Goal: Use online tool/utility: Utilize a website feature to perform a specific function

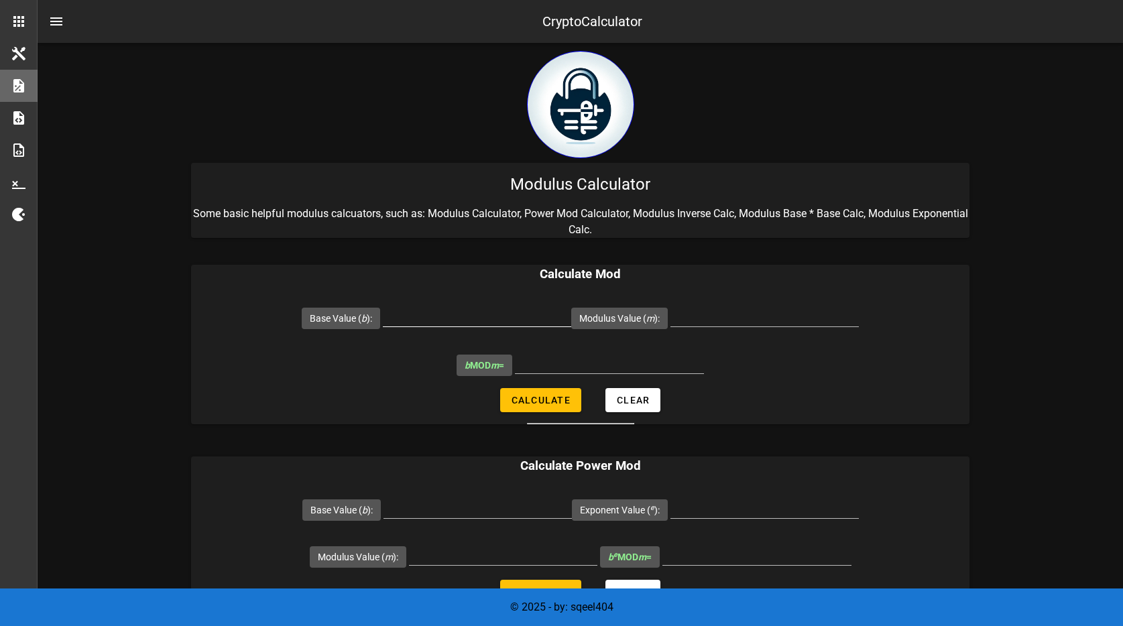
click at [475, 320] on input "Base Value ( b ):" at bounding box center [477, 315] width 188 height 21
click at [504, 319] on input "Base Value ( b ):" at bounding box center [477, 315] width 188 height 21
type input "3"
click at [788, 318] on input "Modulus Value ( m ):" at bounding box center [764, 315] width 188 height 21
type input "2"
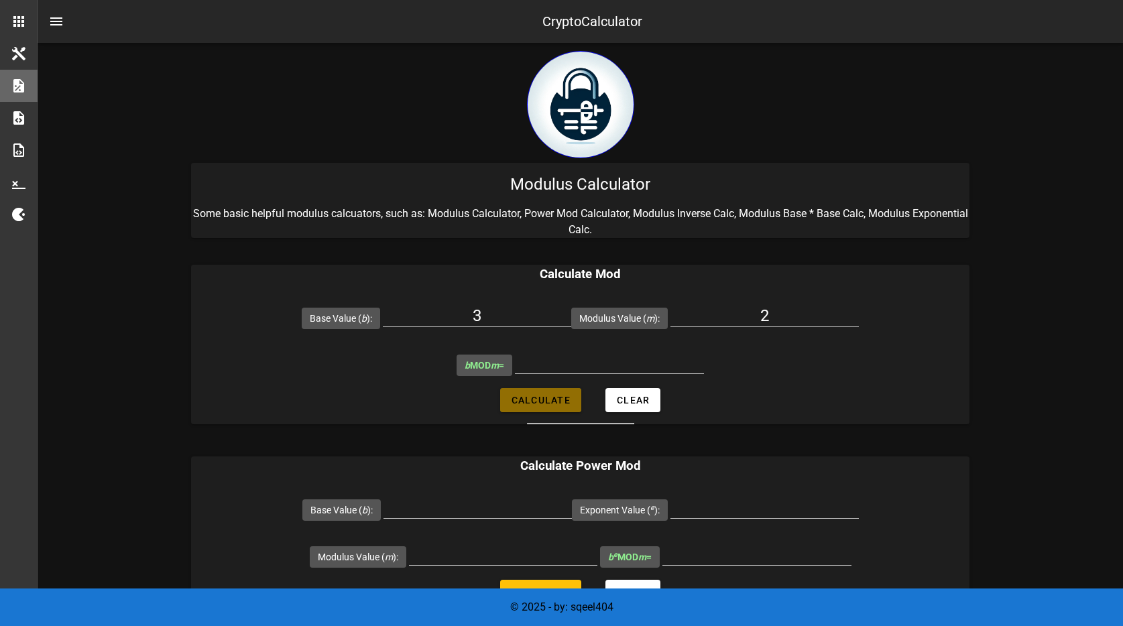
click at [524, 393] on button "Calculate" at bounding box center [540, 400] width 81 height 24
type input "1"
click at [499, 315] on input "3" at bounding box center [477, 315] width 188 height 21
type input "7"
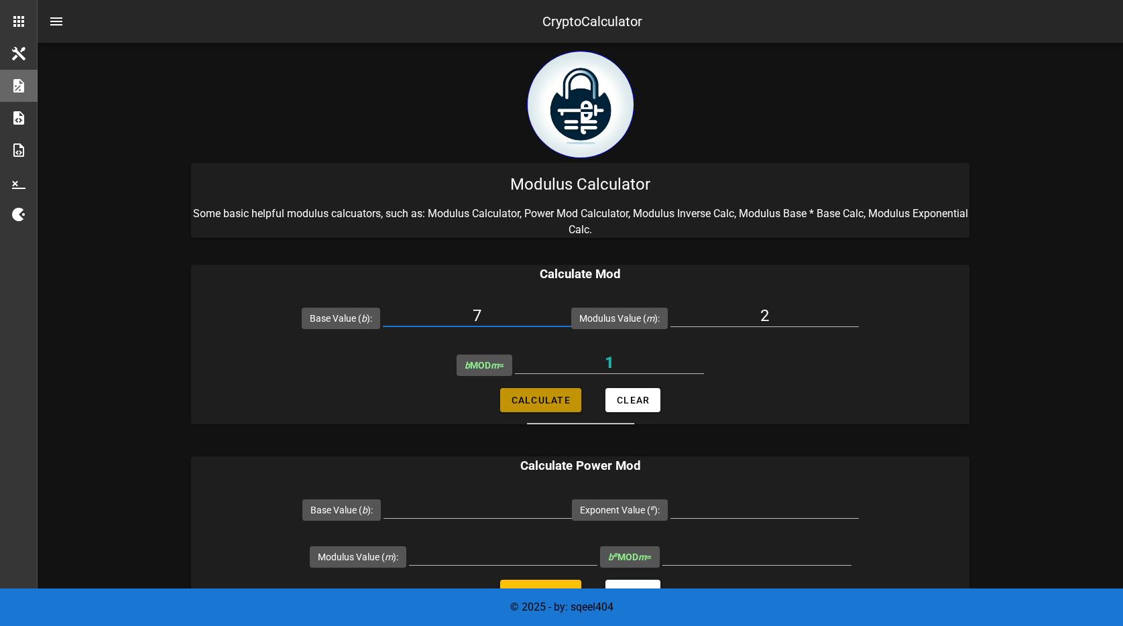
click at [553, 400] on span "Calculate" at bounding box center [541, 400] width 60 height 11
type input "1"
click at [732, 321] on input "2" at bounding box center [764, 315] width 188 height 21
type input "4"
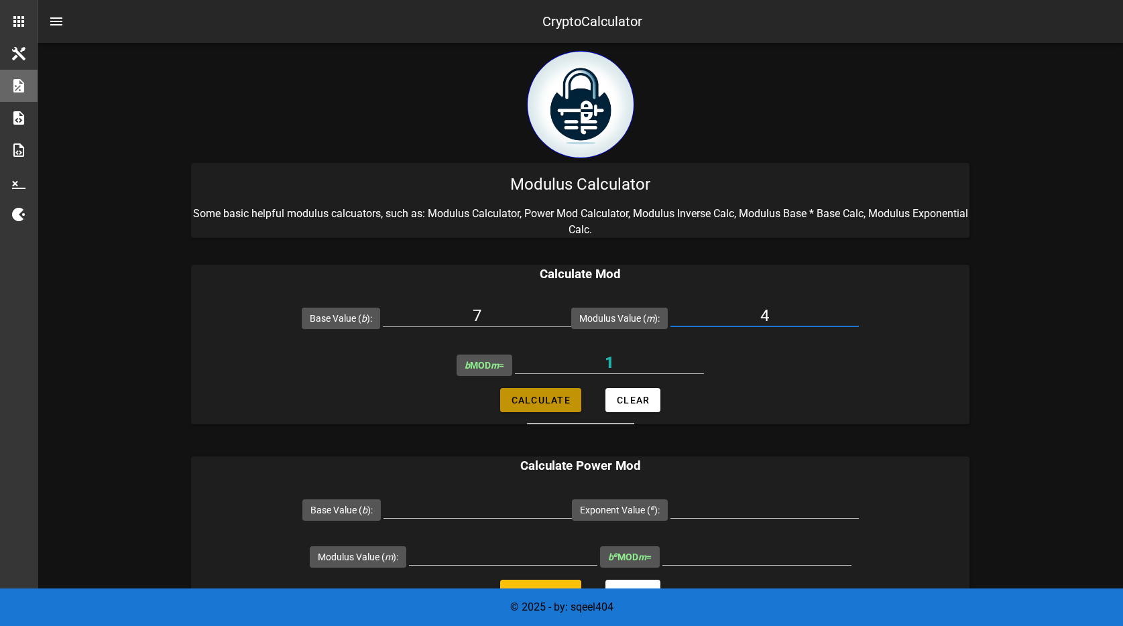
click at [565, 404] on span "Calculate" at bounding box center [541, 400] width 60 height 11
type input "3"
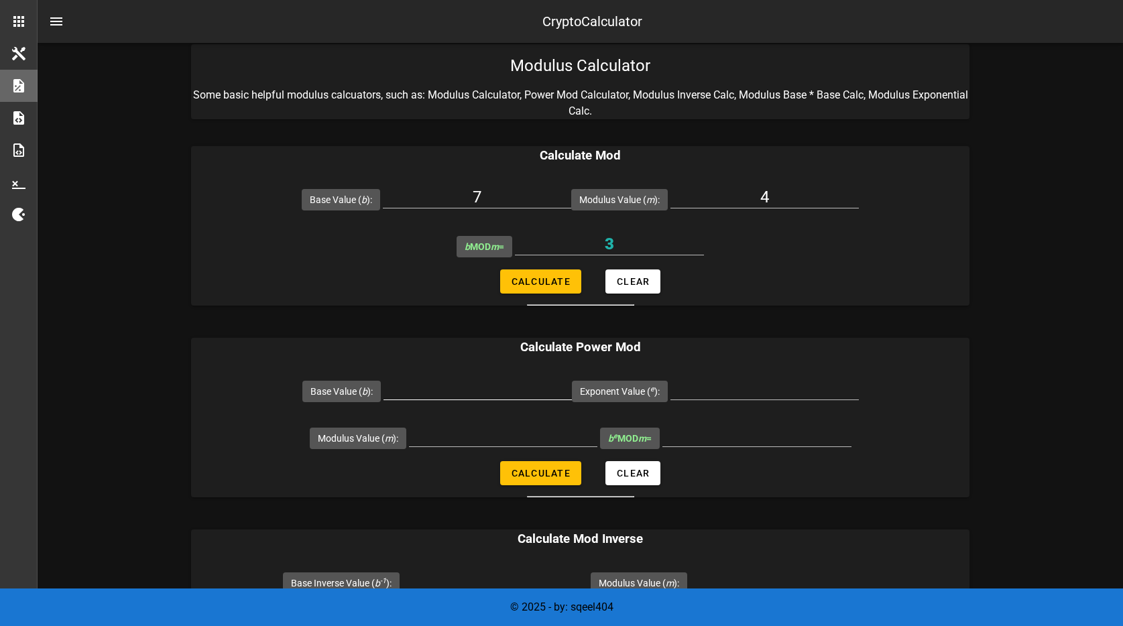
scroll to position [122, 0]
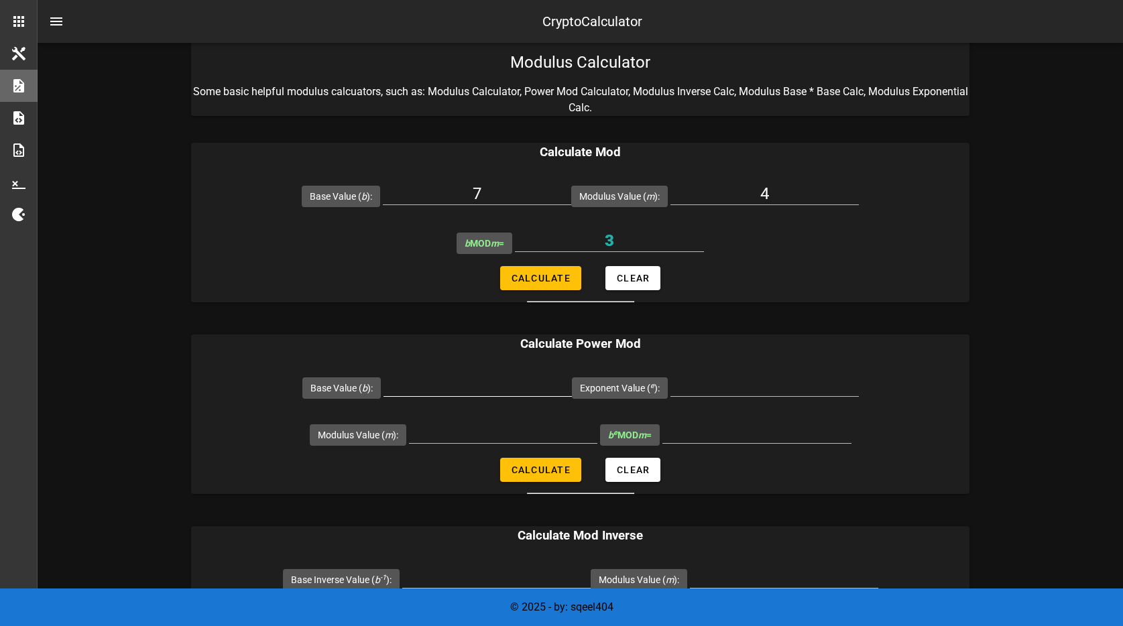
click at [511, 384] on input "Base Value ( b ):" at bounding box center [477, 385] width 188 height 21
type input "2"
click at [735, 383] on input "Exponent Value ( e ):" at bounding box center [764, 385] width 188 height 21
type input "2"
click at [538, 430] on input "Modulus Value ( m ):" at bounding box center [503, 432] width 188 height 21
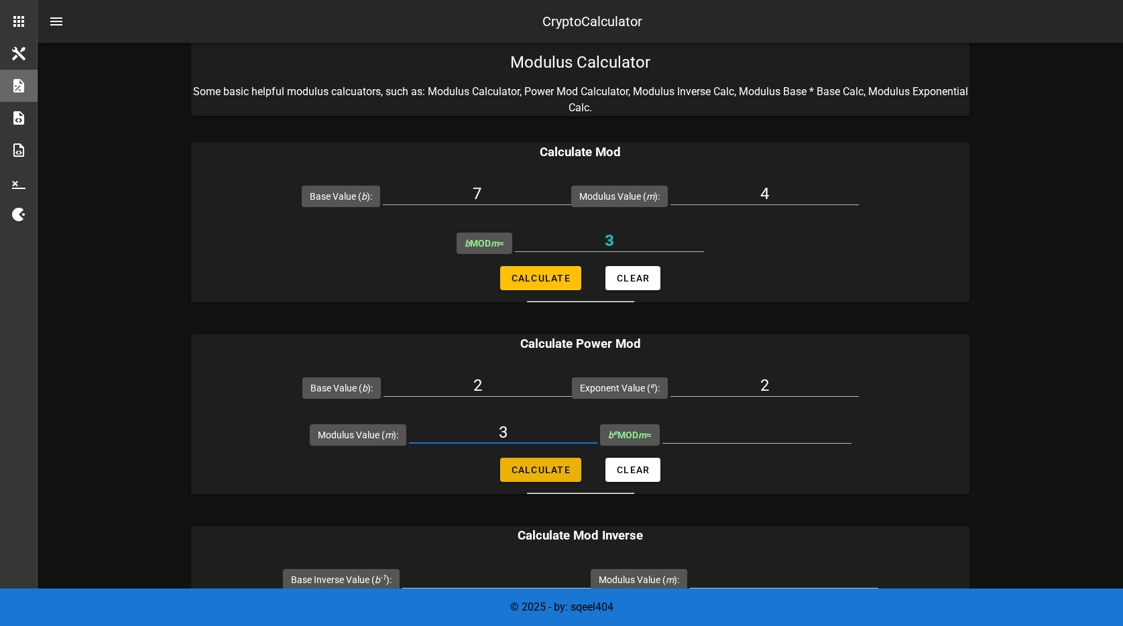
type input "3"
click at [537, 469] on span "Calculate" at bounding box center [541, 470] width 60 height 11
type input "1"
click at [792, 391] on input "2" at bounding box center [764, 385] width 188 height 21
click at [791, 391] on input "2" at bounding box center [764, 385] width 188 height 21
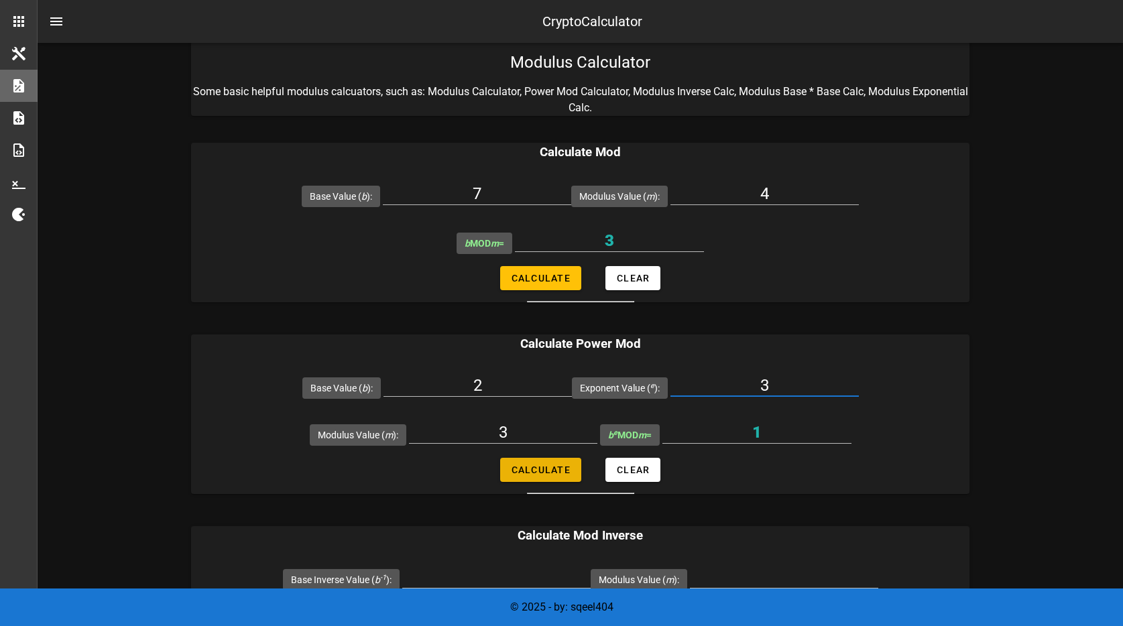
type input "3"
click at [547, 465] on span "Calculate" at bounding box center [541, 470] width 60 height 11
type input "2"
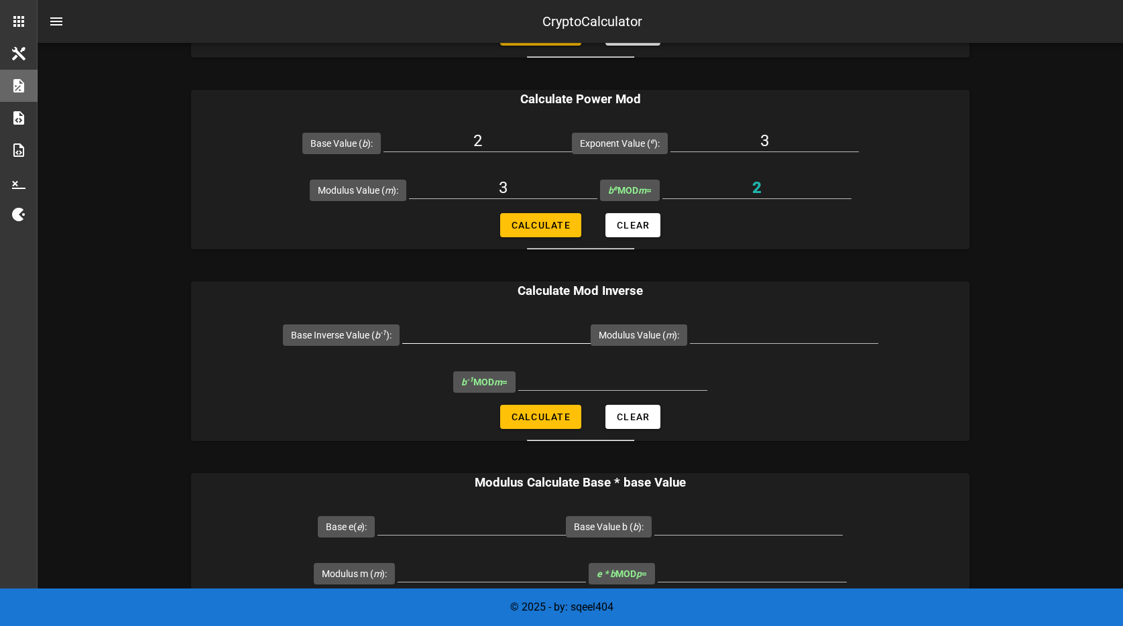
scroll to position [367, 0]
click at [548, 338] on input "Base Inverse Value ( b -1 ):" at bounding box center [496, 331] width 188 height 21
type input "2"
click at [763, 339] on input "Modulus Value ( m ):" at bounding box center [784, 331] width 188 height 21
type input "2"
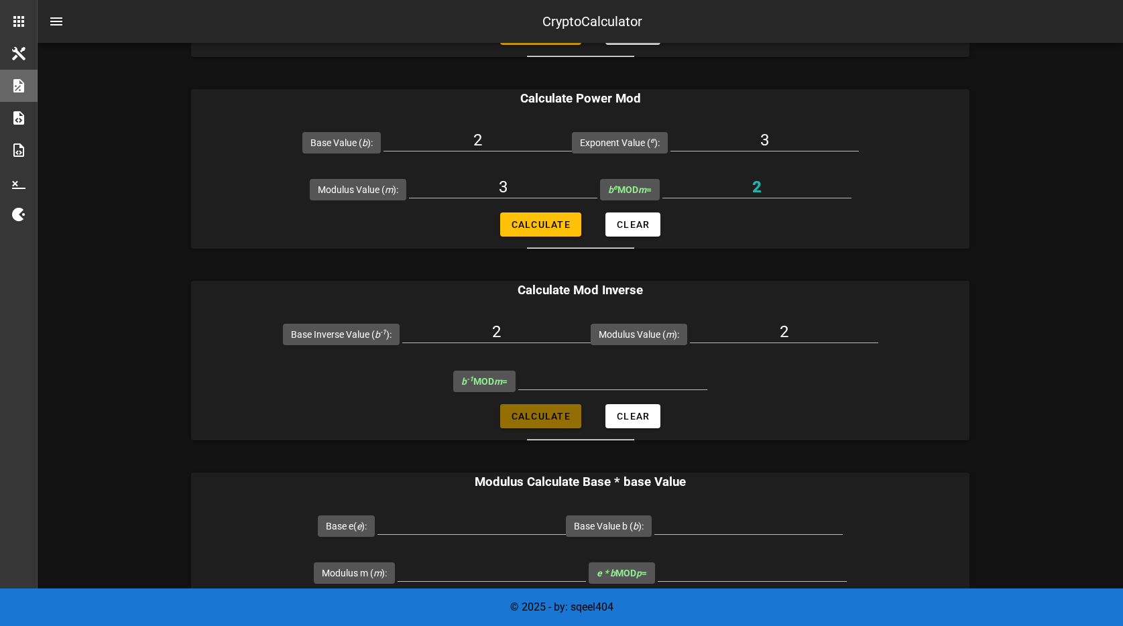
click at [532, 415] on span "Calculate" at bounding box center [541, 416] width 60 height 11
click at [541, 336] on input "2" at bounding box center [496, 331] width 188 height 21
click at [754, 189] on input "2" at bounding box center [756, 186] width 189 height 21
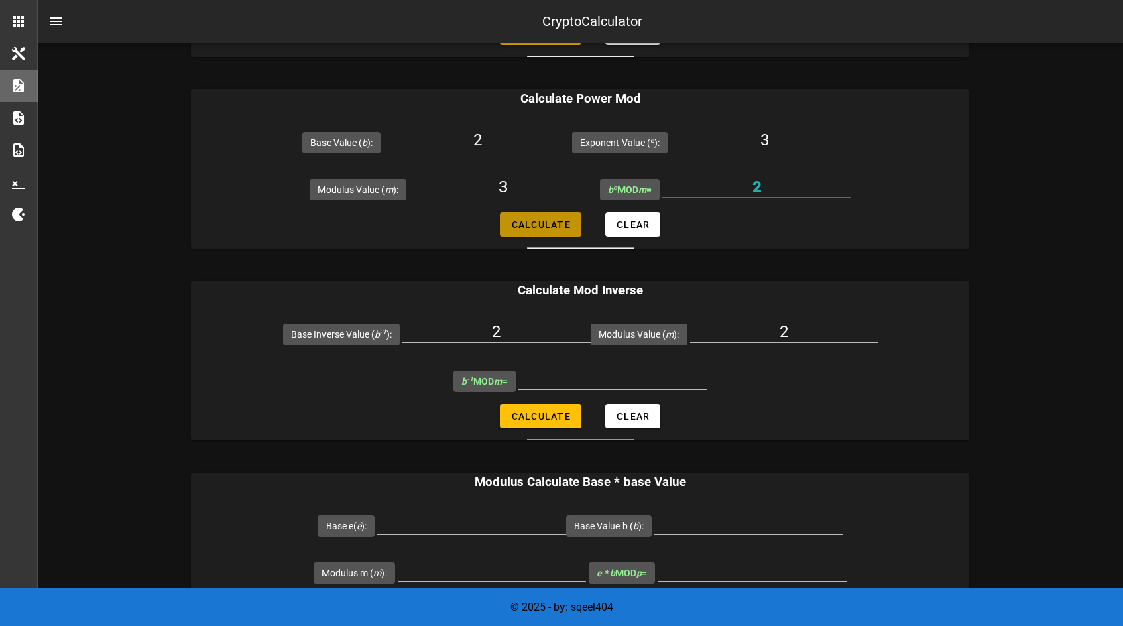
click at [555, 223] on span "Calculate" at bounding box center [541, 224] width 60 height 11
type input "2"
click at [772, 191] on input "2" at bounding box center [756, 186] width 189 height 21
click at [524, 192] on input "3" at bounding box center [503, 186] width 188 height 21
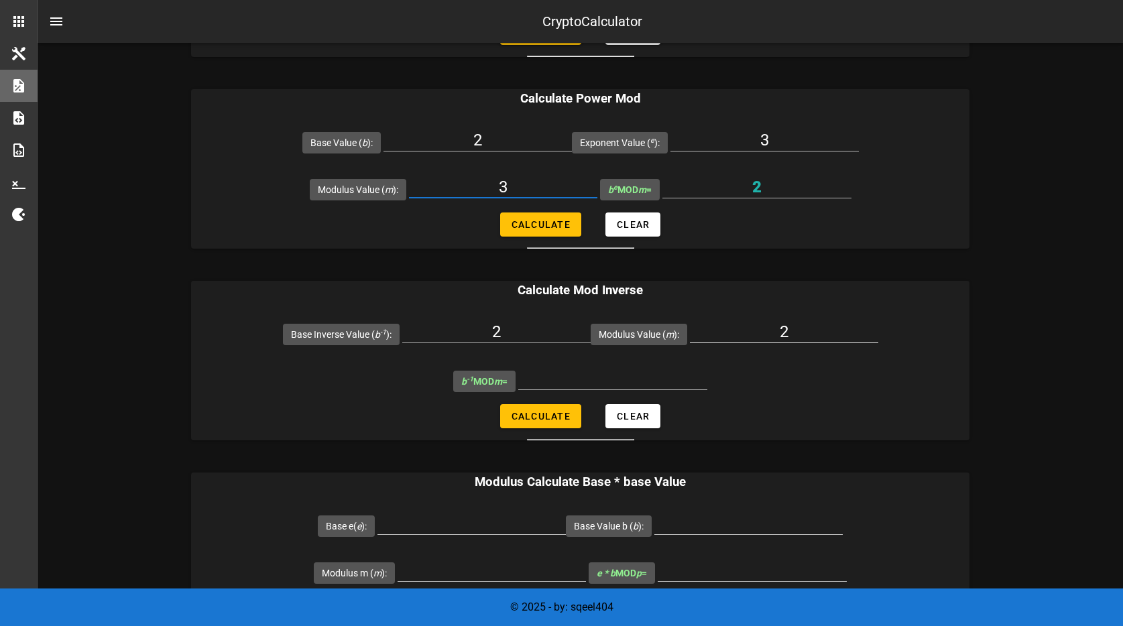
click at [782, 336] on input "2" at bounding box center [784, 331] width 188 height 21
click at [782, 335] on input "2" at bounding box center [784, 331] width 188 height 21
type input "3"
click at [535, 406] on button "Calculate" at bounding box center [540, 416] width 81 height 24
type input "2"
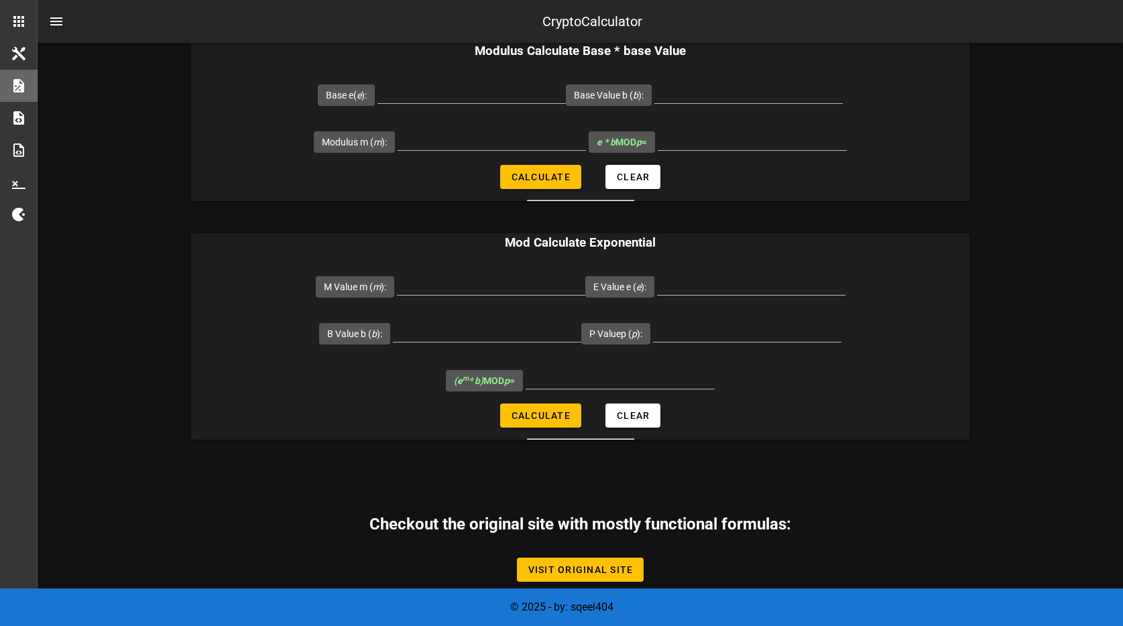
scroll to position [804, 0]
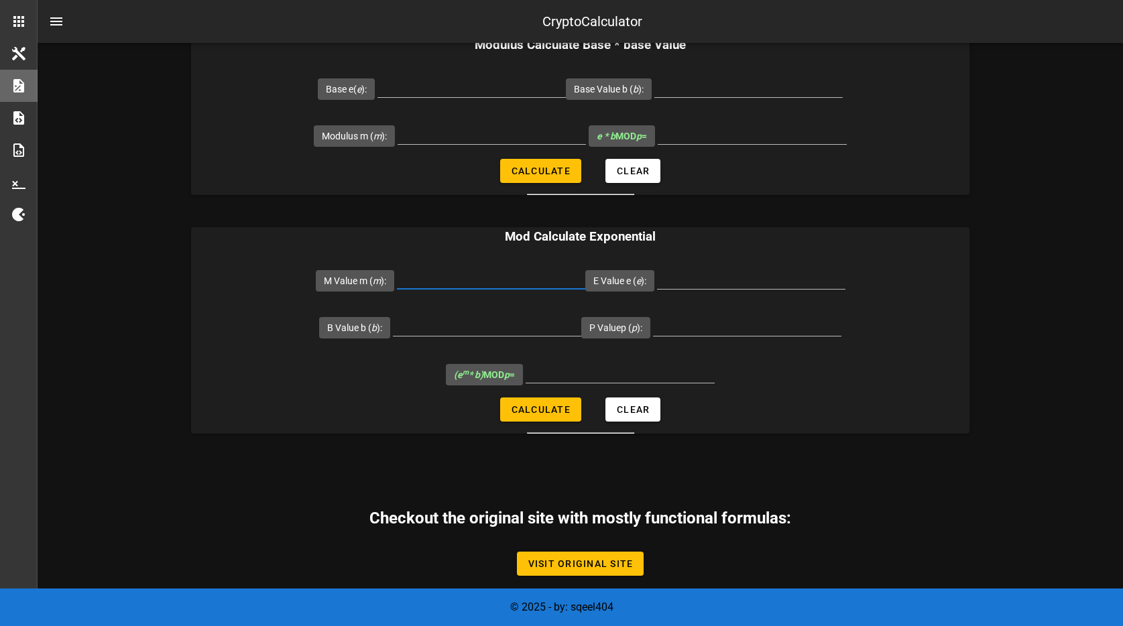
click at [528, 283] on input "M Value m ( m ):" at bounding box center [491, 277] width 188 height 21
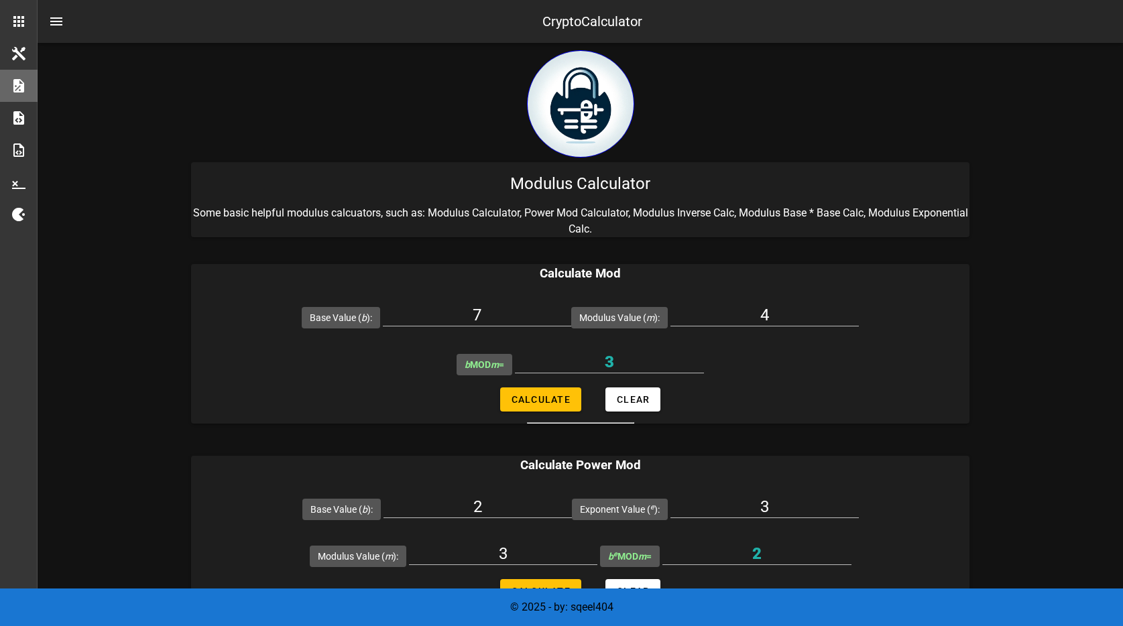
scroll to position [0, 0]
click at [62, 11] on button "nav-menu-toggle" at bounding box center [56, 21] width 32 height 32
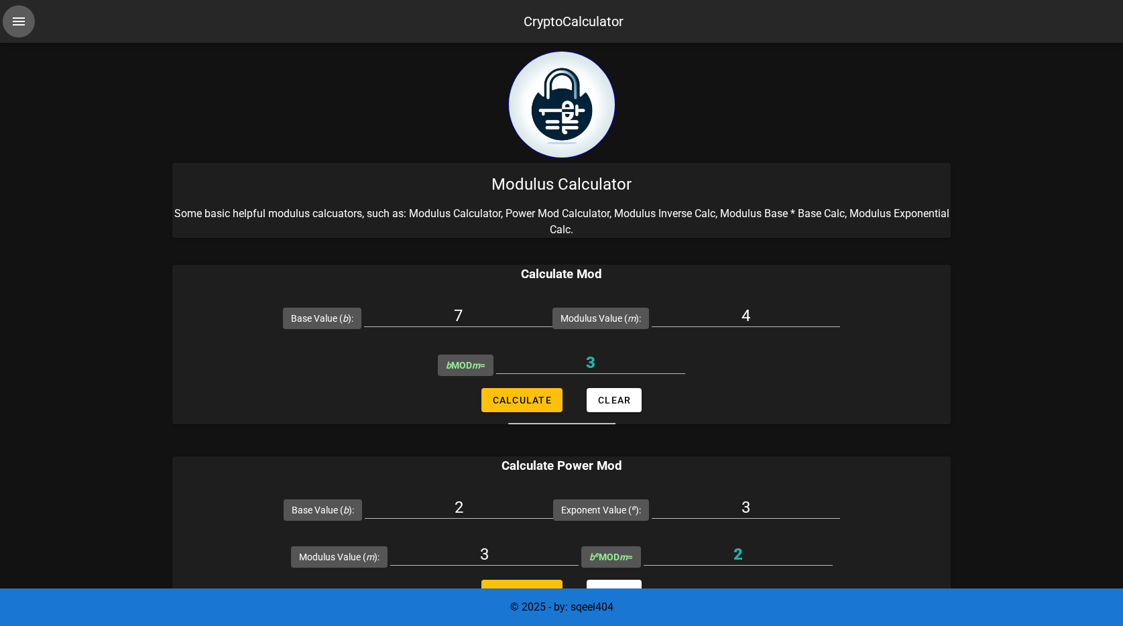
click at [21, 21] on icon "nav-menu-toggle" at bounding box center [19, 21] width 16 height 16
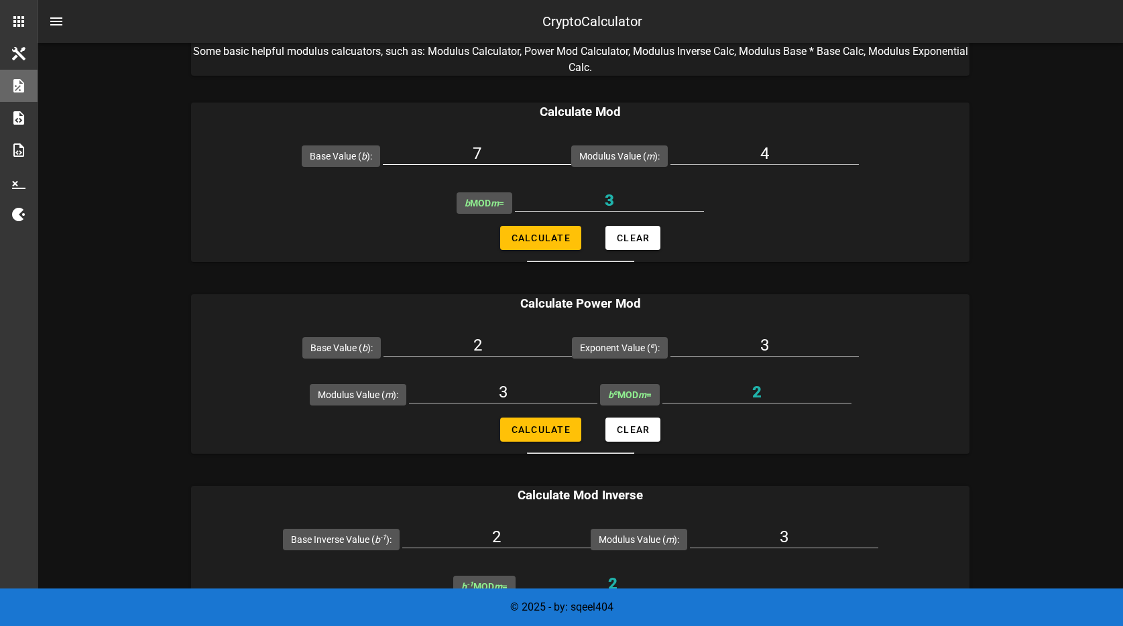
scroll to position [160, 0]
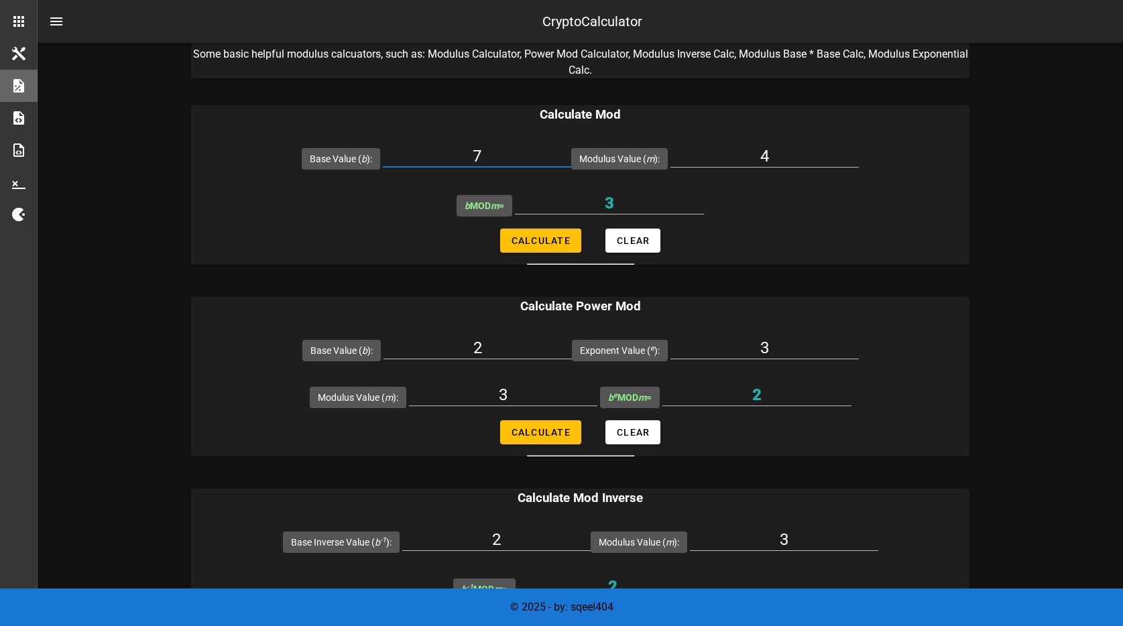
click at [522, 160] on input "7" at bounding box center [477, 155] width 188 height 21
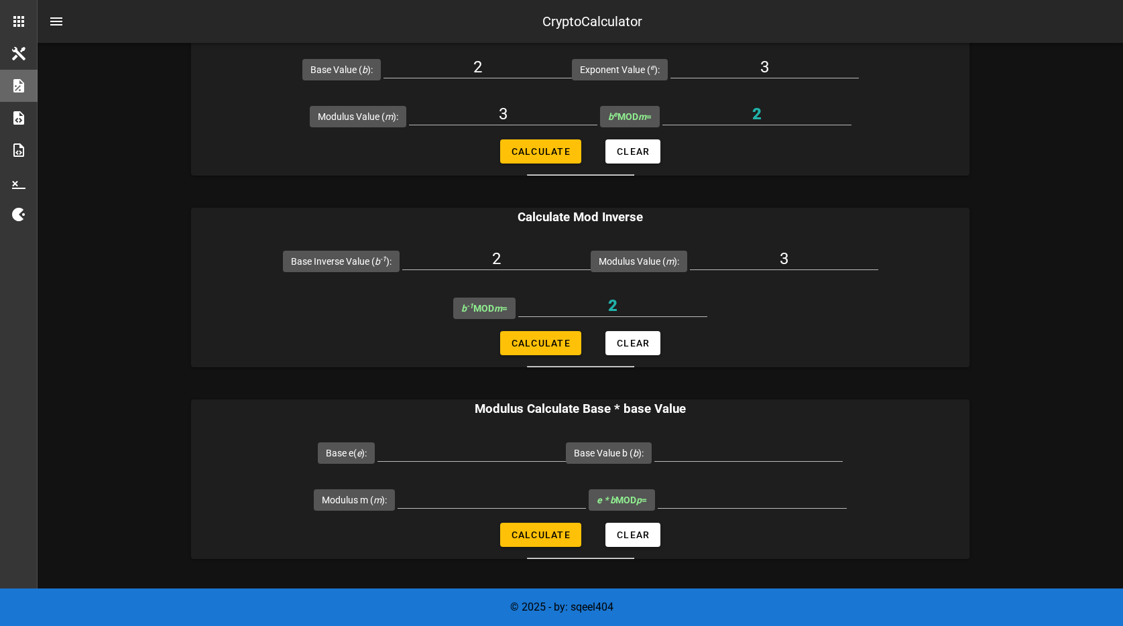
scroll to position [447, 0]
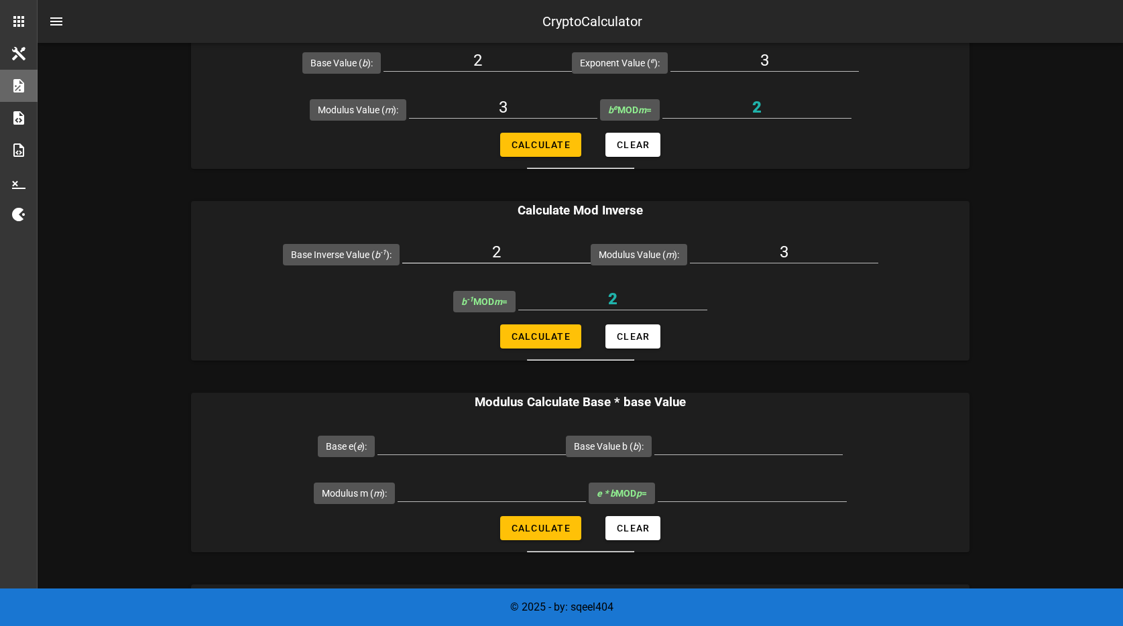
click at [526, 257] on input "2" at bounding box center [496, 251] width 188 height 21
click at [747, 245] on input "3" at bounding box center [784, 251] width 188 height 21
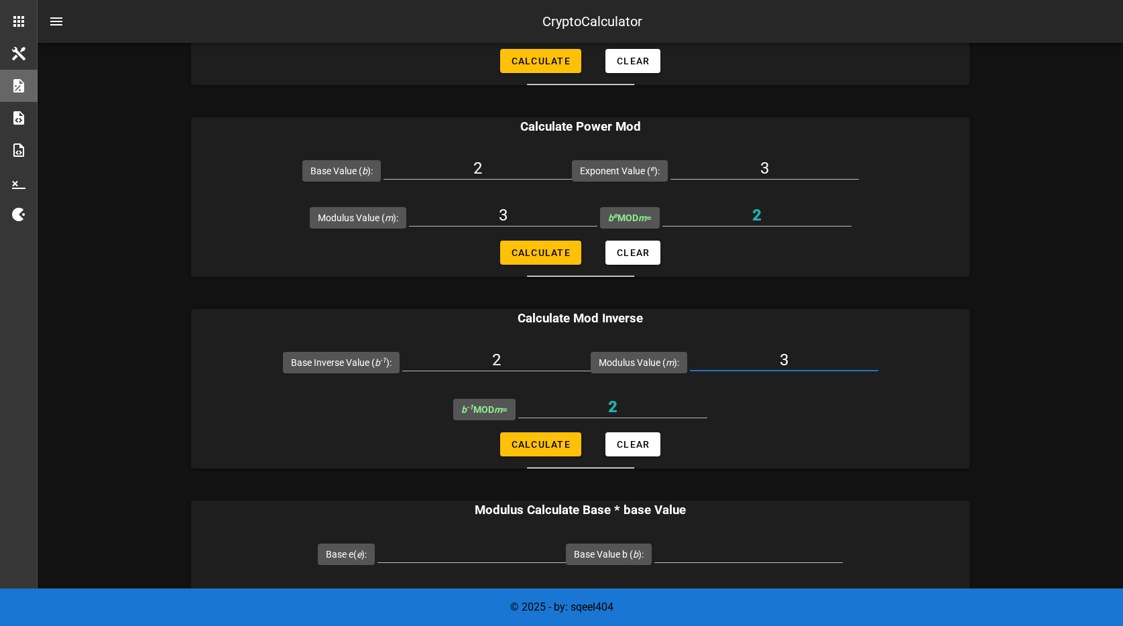
scroll to position [384, 0]
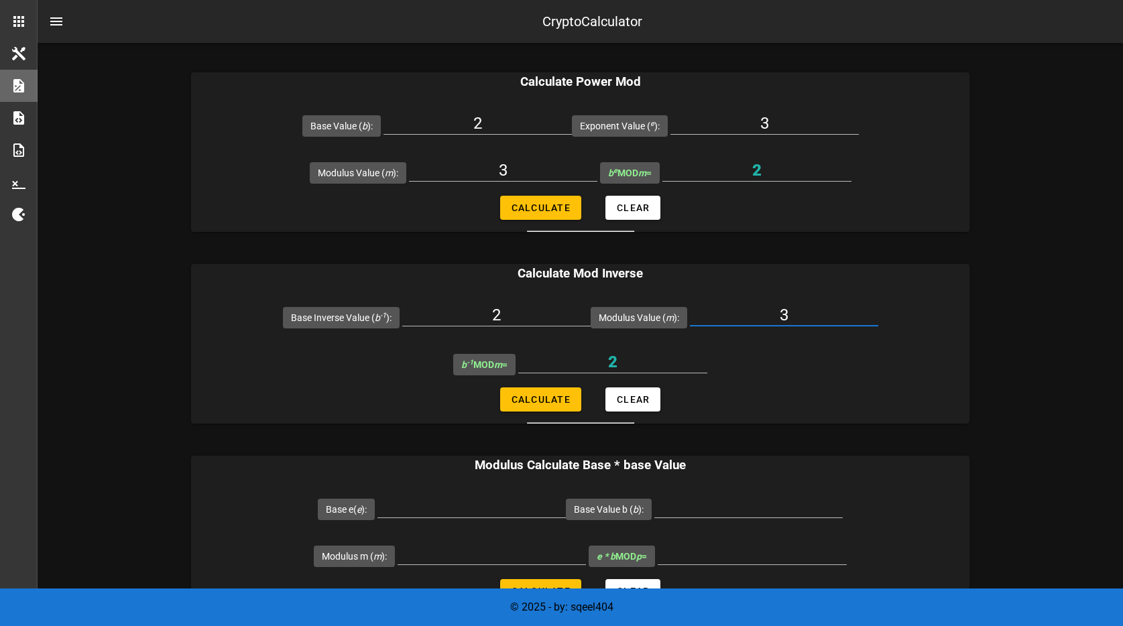
click at [818, 306] on input "3" at bounding box center [784, 314] width 188 height 21
type input "96"
click at [555, 311] on input "2" at bounding box center [496, 314] width 188 height 21
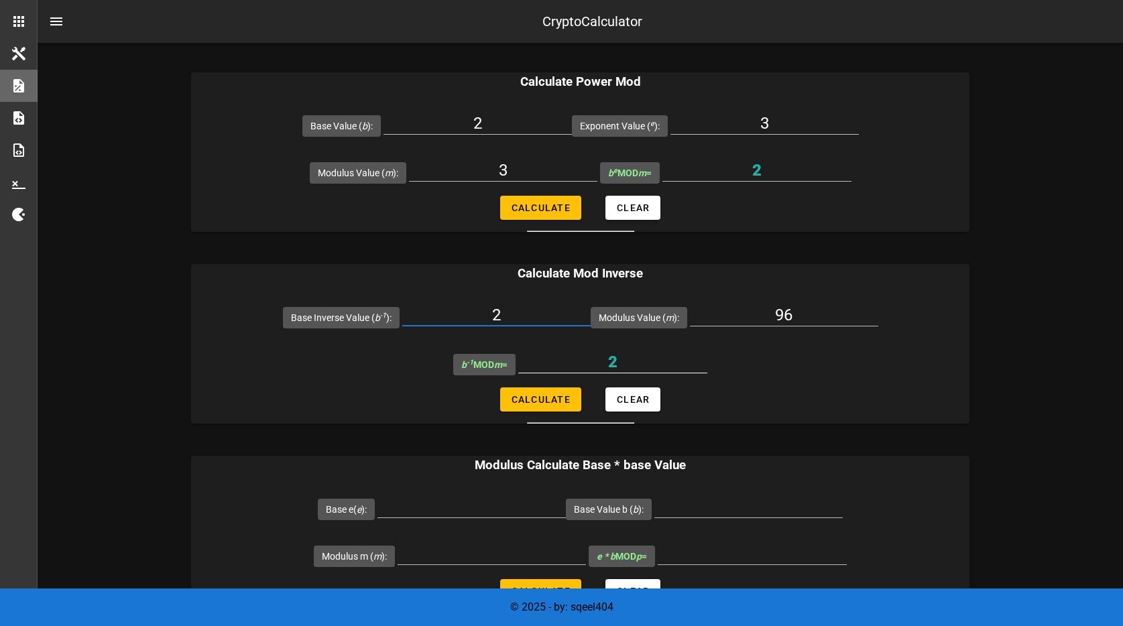
click at [601, 374] on div "2" at bounding box center [612, 369] width 189 height 36
click at [609, 363] on input "2" at bounding box center [612, 361] width 189 height 21
click at [500, 313] on input "2" at bounding box center [496, 314] width 188 height 21
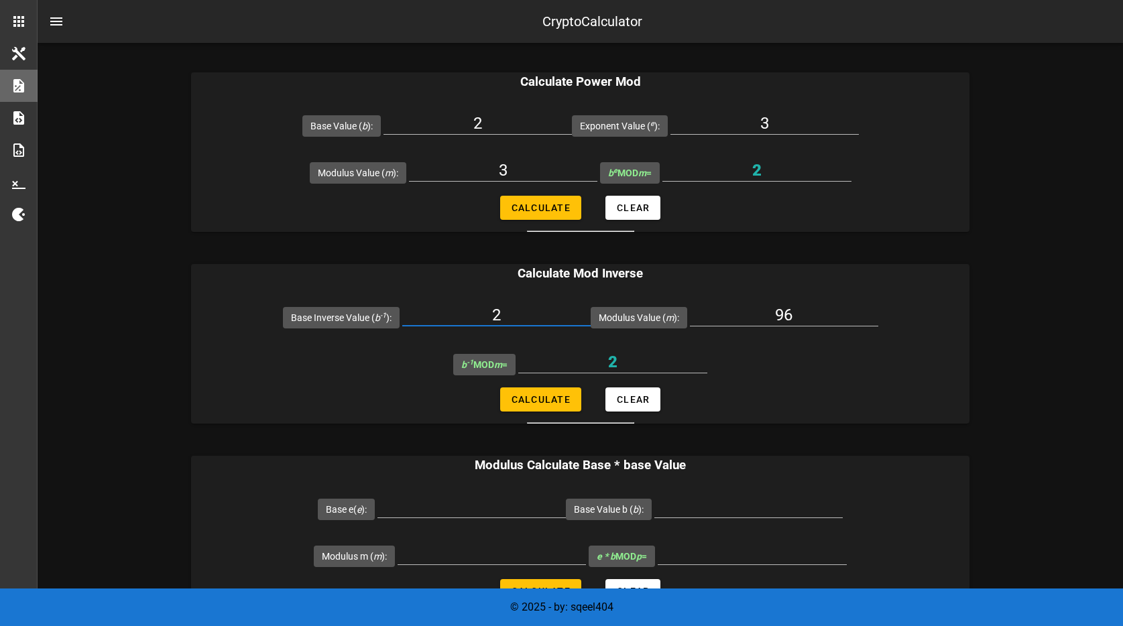
click at [513, 312] on input "2" at bounding box center [496, 314] width 188 height 21
type input "97"
click at [549, 410] on button "Calculate" at bounding box center [540, 399] width 81 height 24
type input "1"
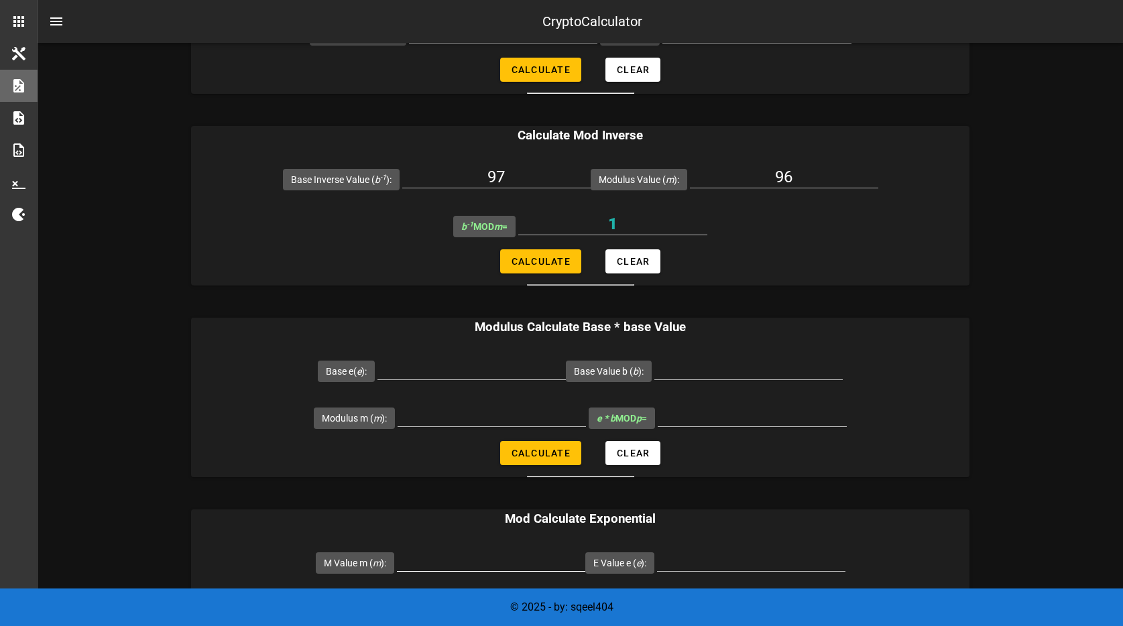
scroll to position [739, 0]
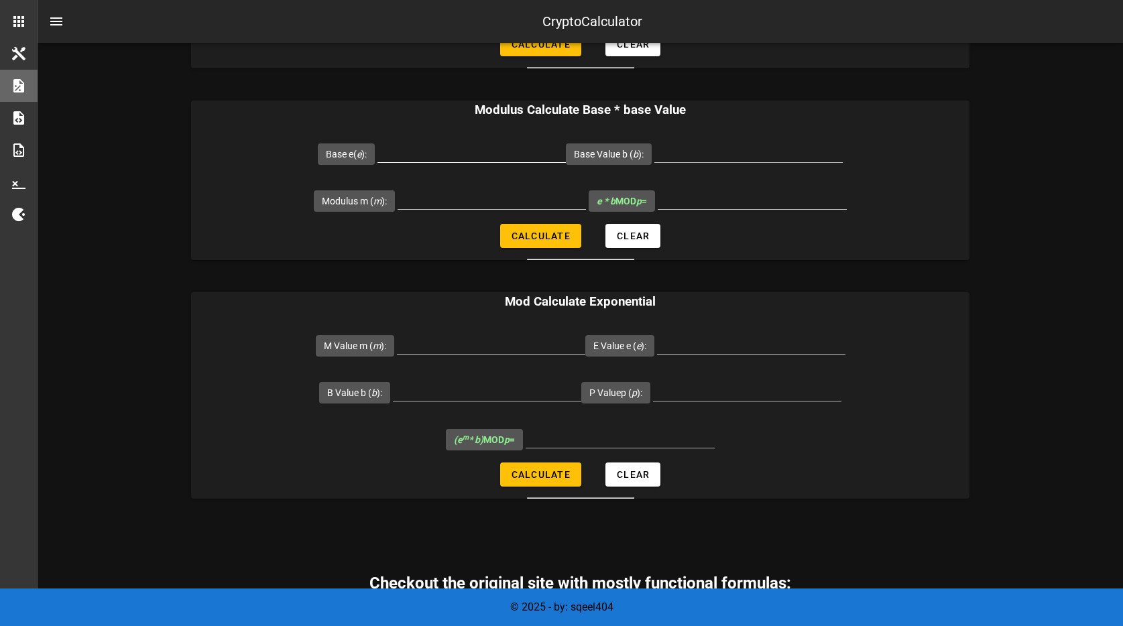
click at [502, 153] on input "Base e( e ):" at bounding box center [471, 151] width 188 height 21
click at [497, 192] on input "Modulus m ( m ):" at bounding box center [492, 198] width 188 height 21
click at [544, 201] on input "Modulus m ( m ):" at bounding box center [492, 198] width 188 height 21
type input "96"
click at [487, 144] on input "Base e( e ):" at bounding box center [471, 151] width 188 height 21
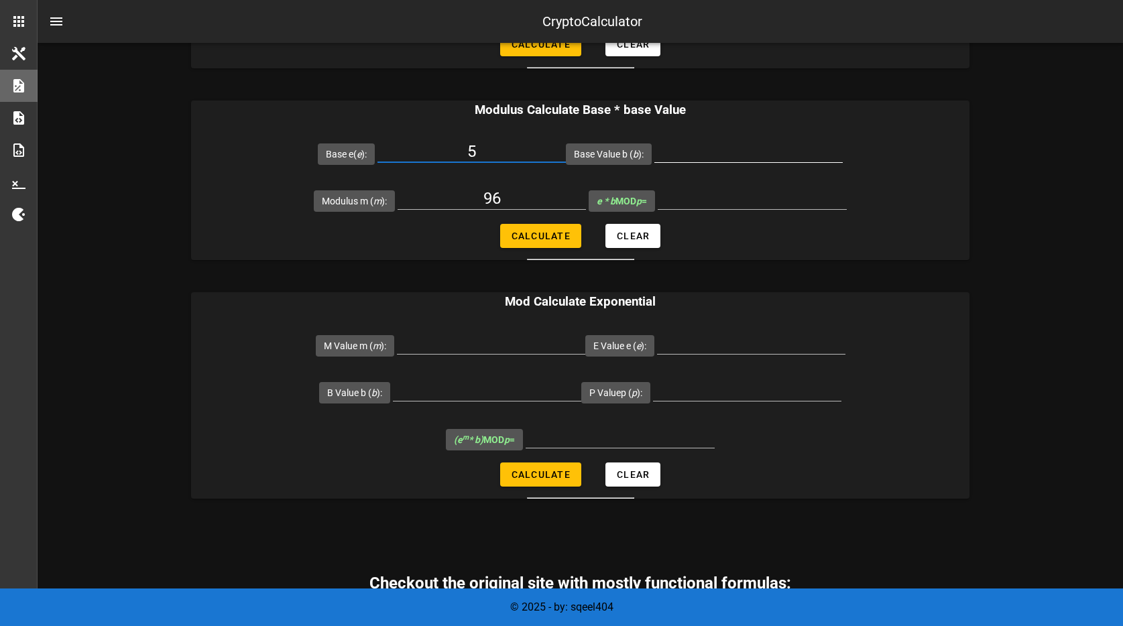
type input "5"
click at [719, 156] on input "Base Value b ( b ):" at bounding box center [748, 151] width 188 height 21
type input "17"
click at [565, 231] on span "Calculate" at bounding box center [541, 236] width 60 height 11
type input "85"
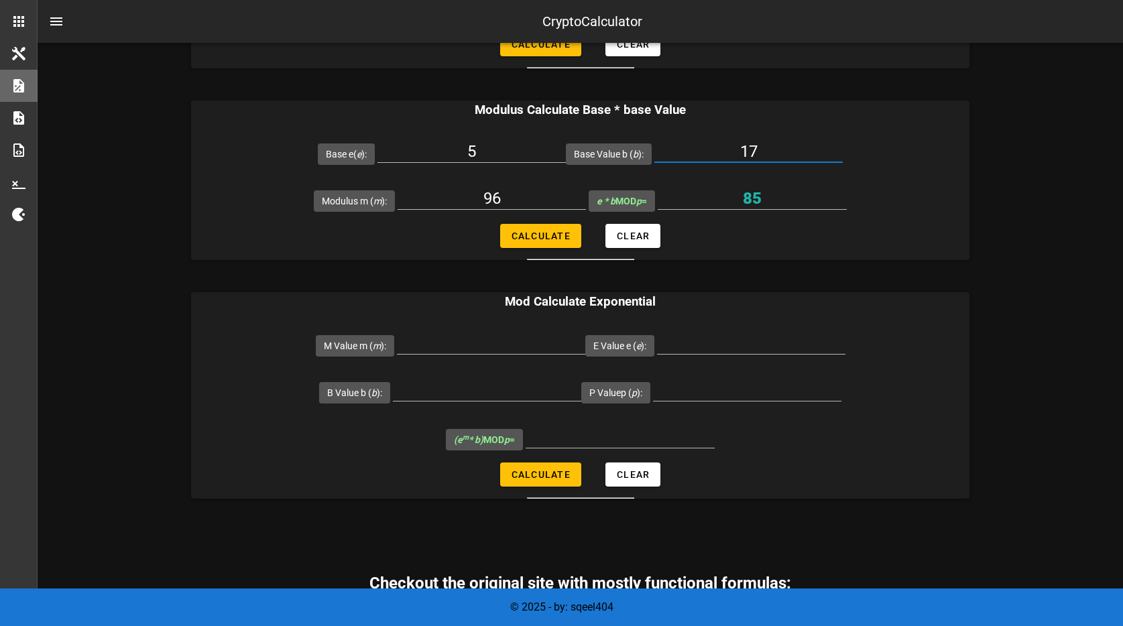
click at [730, 155] on input "17" at bounding box center [748, 151] width 188 height 21
type input "96"
click at [543, 237] on span "Calculate" at bounding box center [541, 236] width 60 height 11
type input "0"
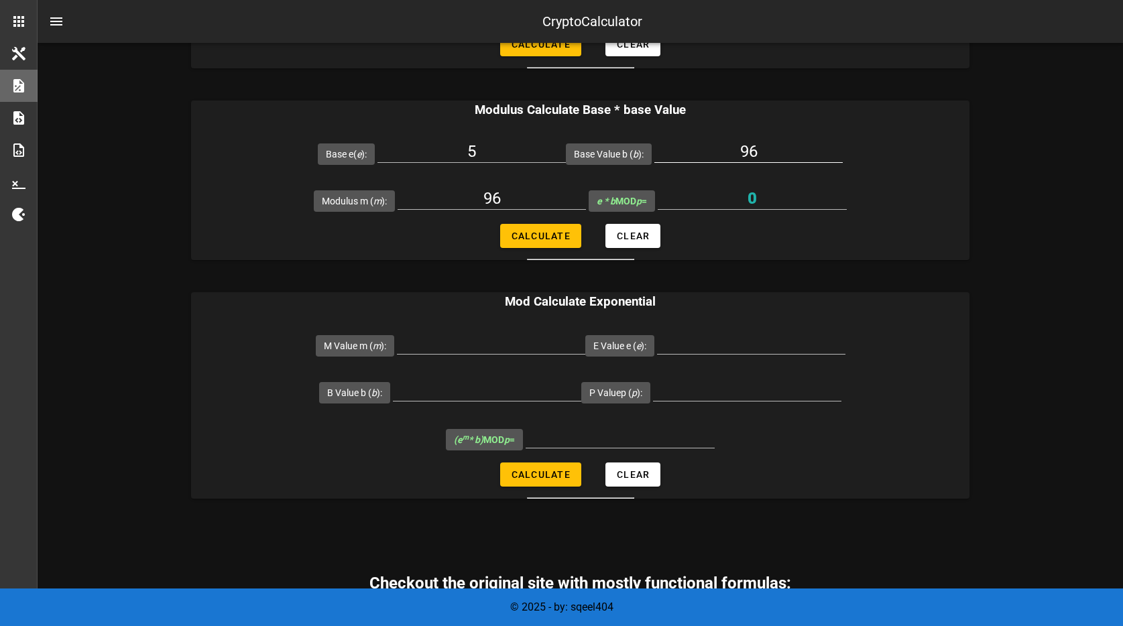
click at [721, 148] on input "96" at bounding box center [748, 151] width 188 height 21
type input "97"
click at [552, 231] on span "Calculate" at bounding box center [541, 236] width 60 height 11
type input "5"
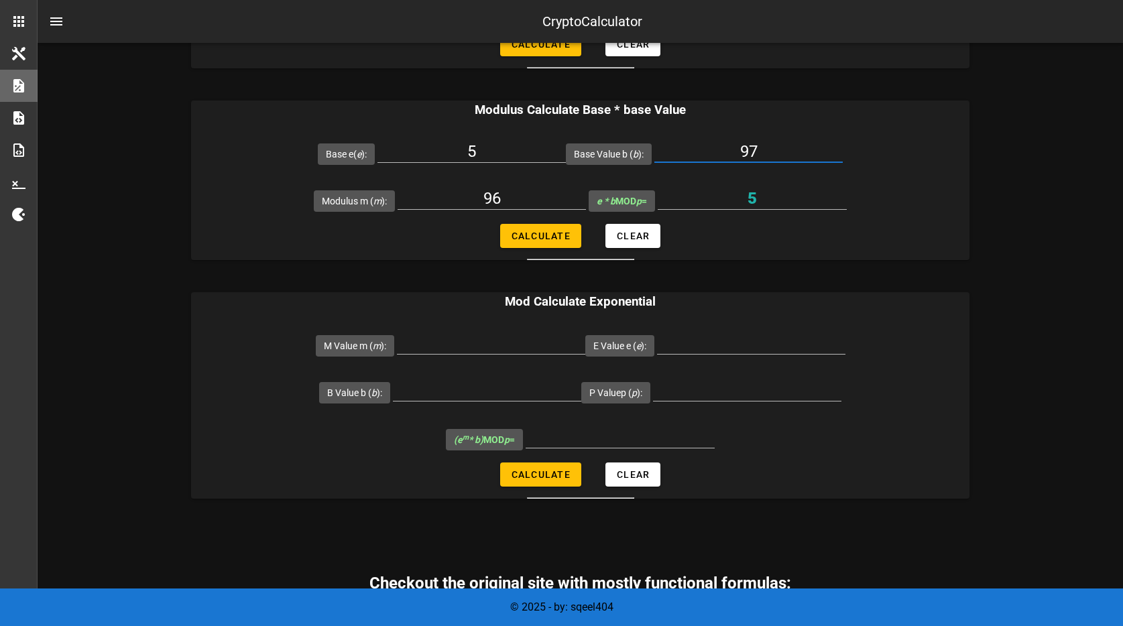
click at [717, 145] on input "97" at bounding box center [748, 151] width 188 height 21
type input "77"
click at [520, 231] on span "Calculate" at bounding box center [541, 236] width 60 height 11
type input "1"
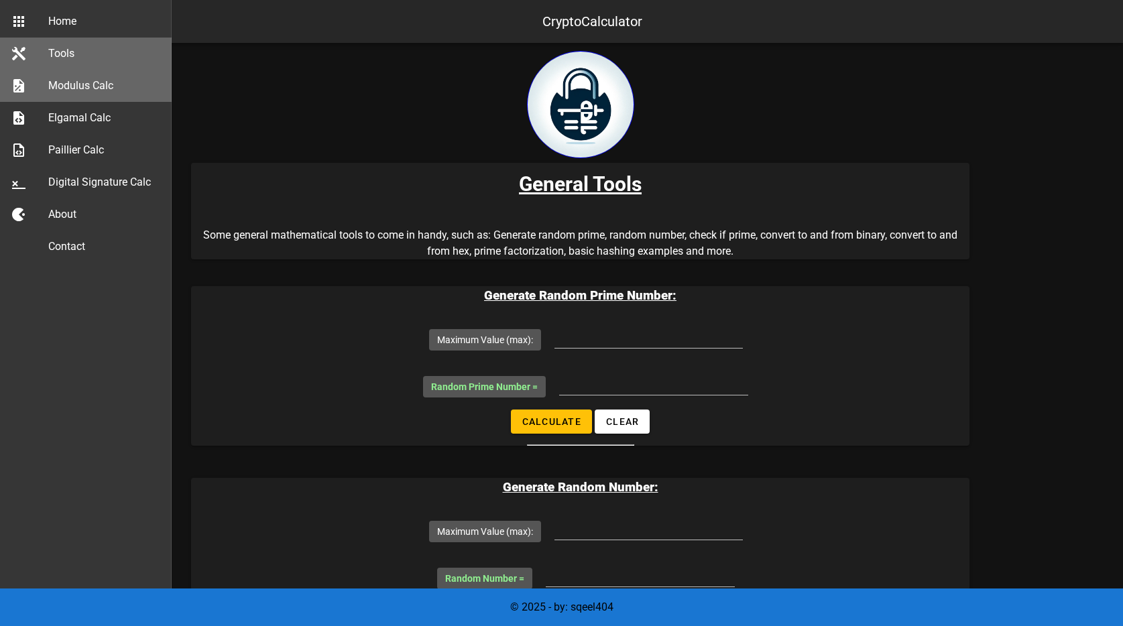
click at [19, 82] on icon at bounding box center [19, 86] width 16 height 16
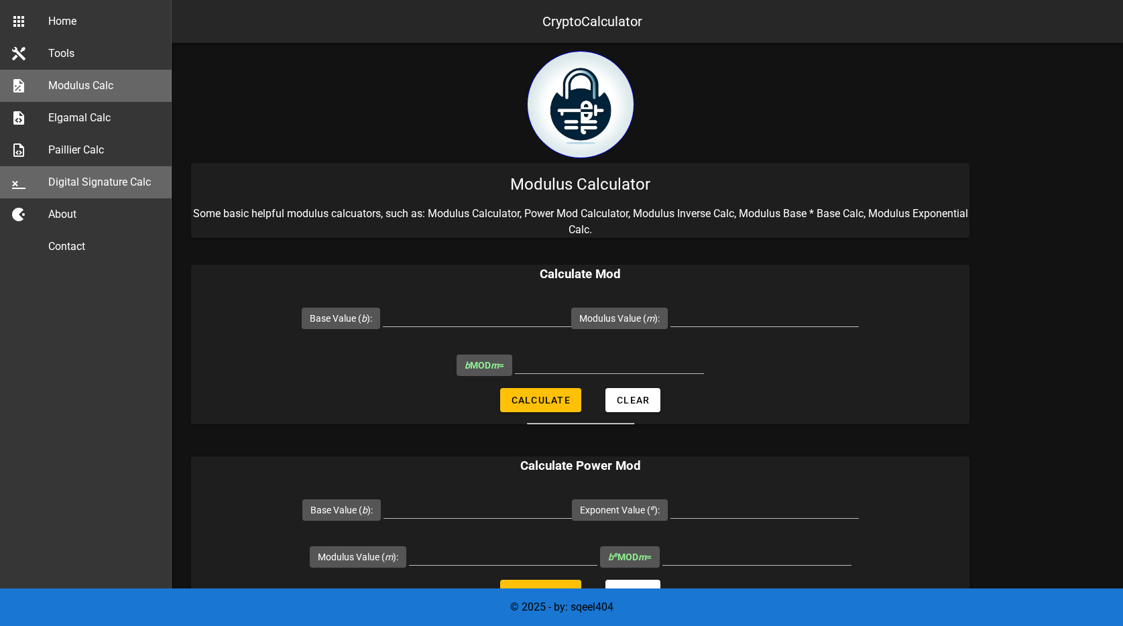
click at [82, 174] on div "Digital Signature Calc" at bounding box center [104, 182] width 113 height 29
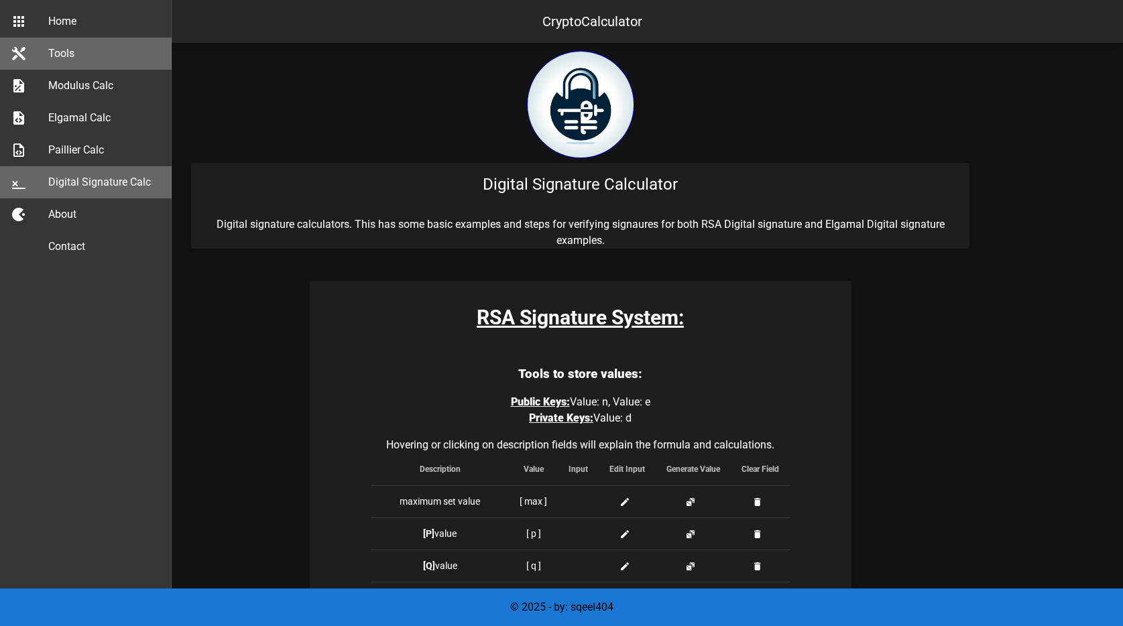
click at [71, 54] on div "Tools" at bounding box center [104, 53] width 113 height 13
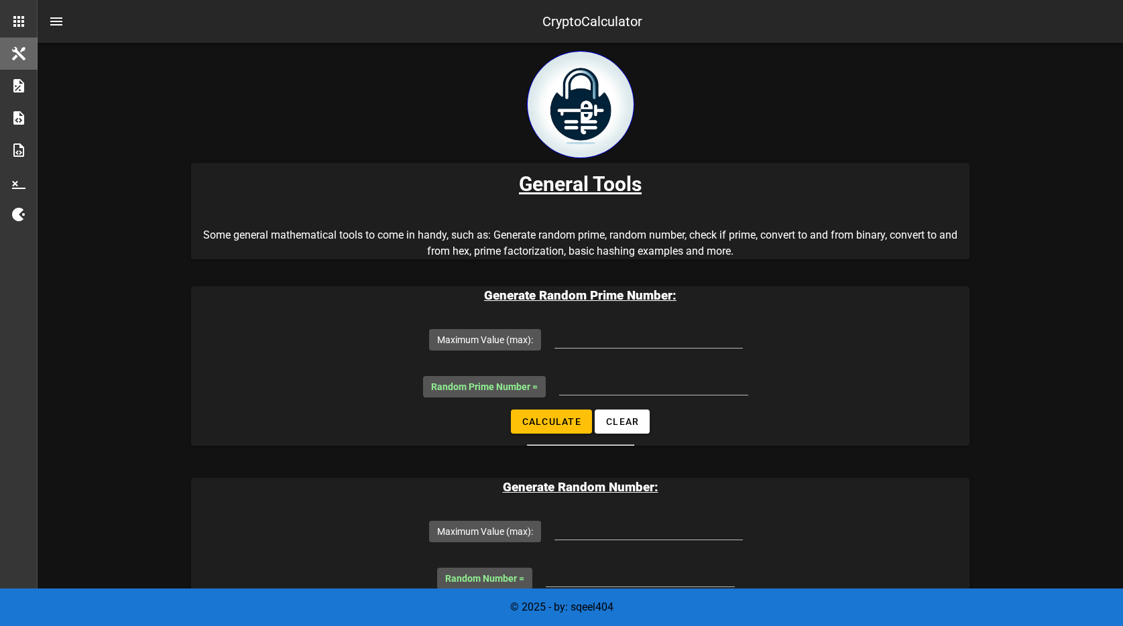
click at [277, 135] on div at bounding box center [580, 107] width 778 height 112
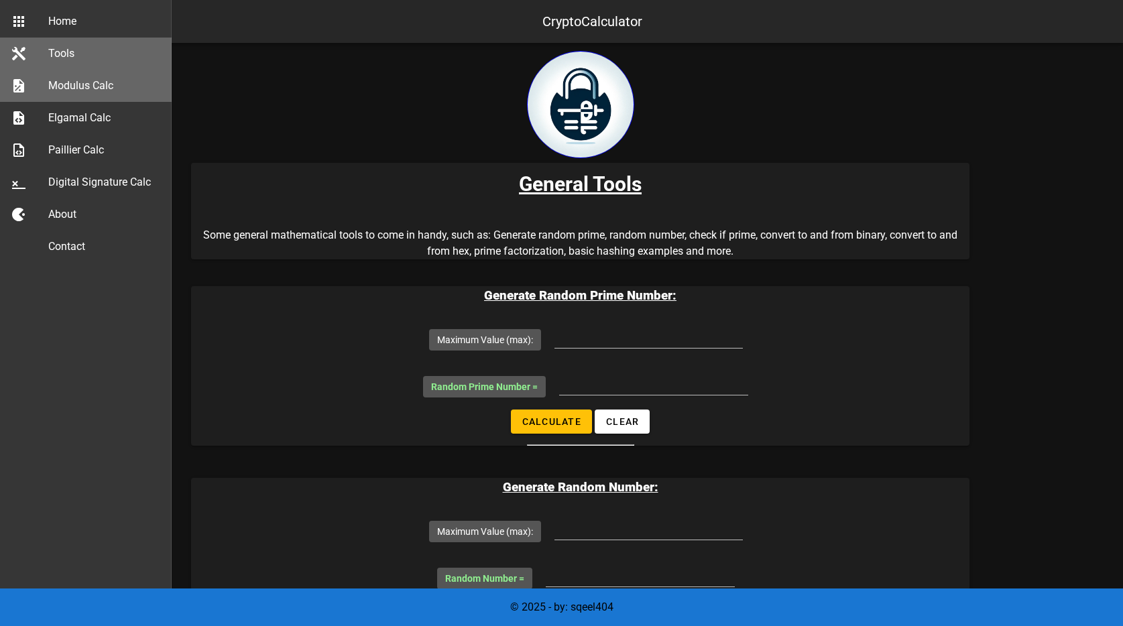
click at [104, 76] on div "Modulus Calc" at bounding box center [104, 85] width 113 height 29
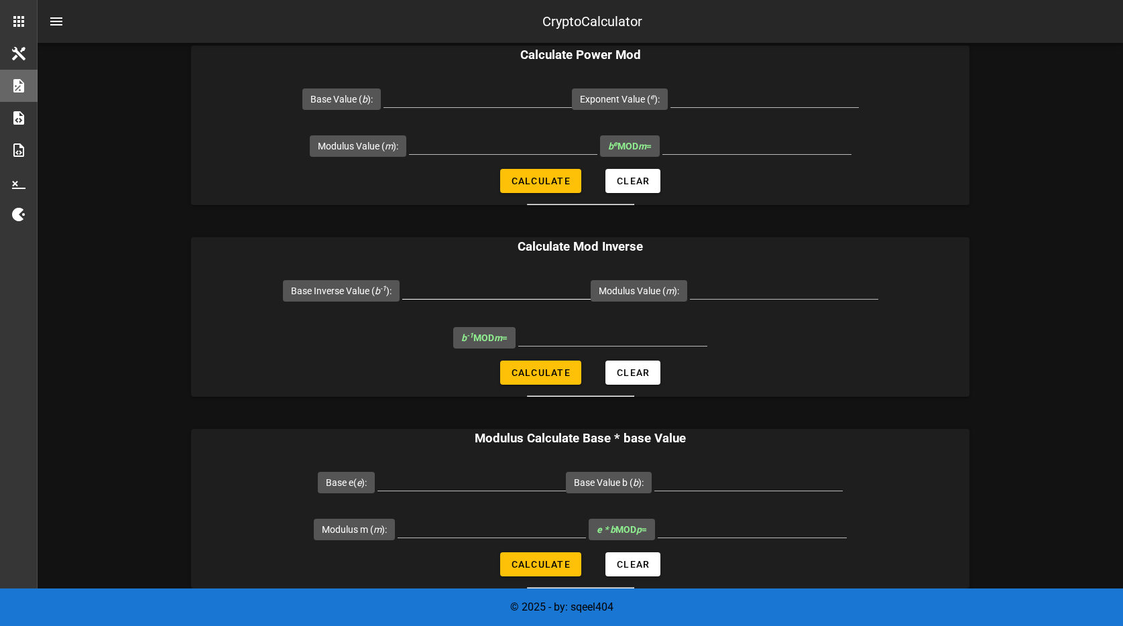
scroll to position [367, 0]
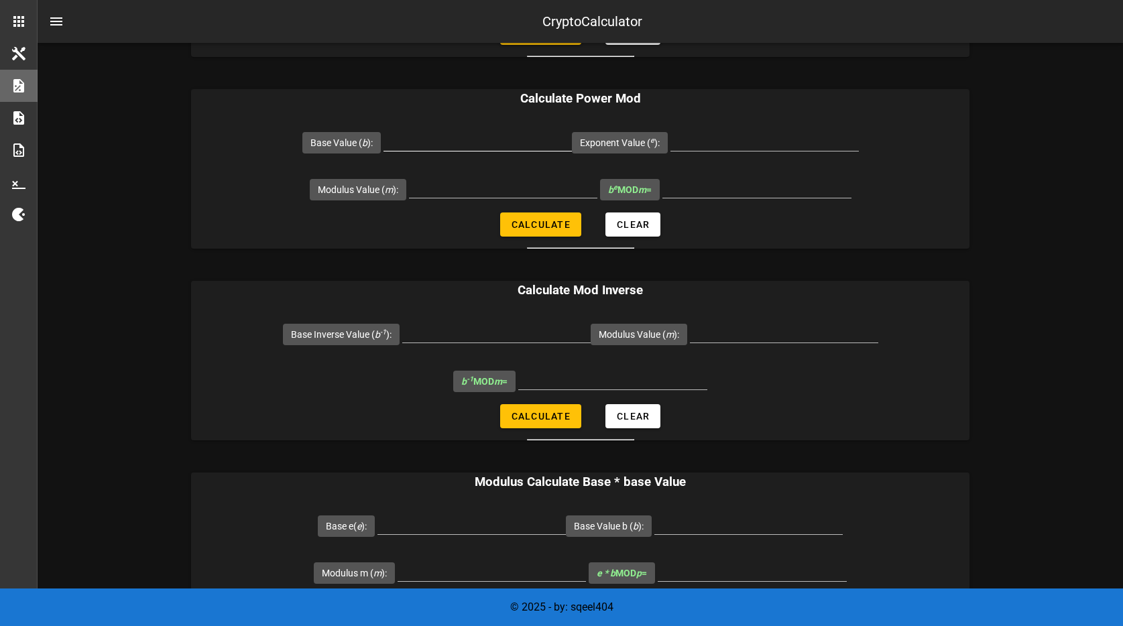
click at [493, 143] on input "Base Value ( b ):" at bounding box center [477, 139] width 188 height 21
type input "19"
click at [742, 143] on input "Exponent Value ( e ):" at bounding box center [764, 139] width 188 height 21
type input "5"
click at [523, 194] on input "Modulus Value ( m ):" at bounding box center [503, 186] width 188 height 21
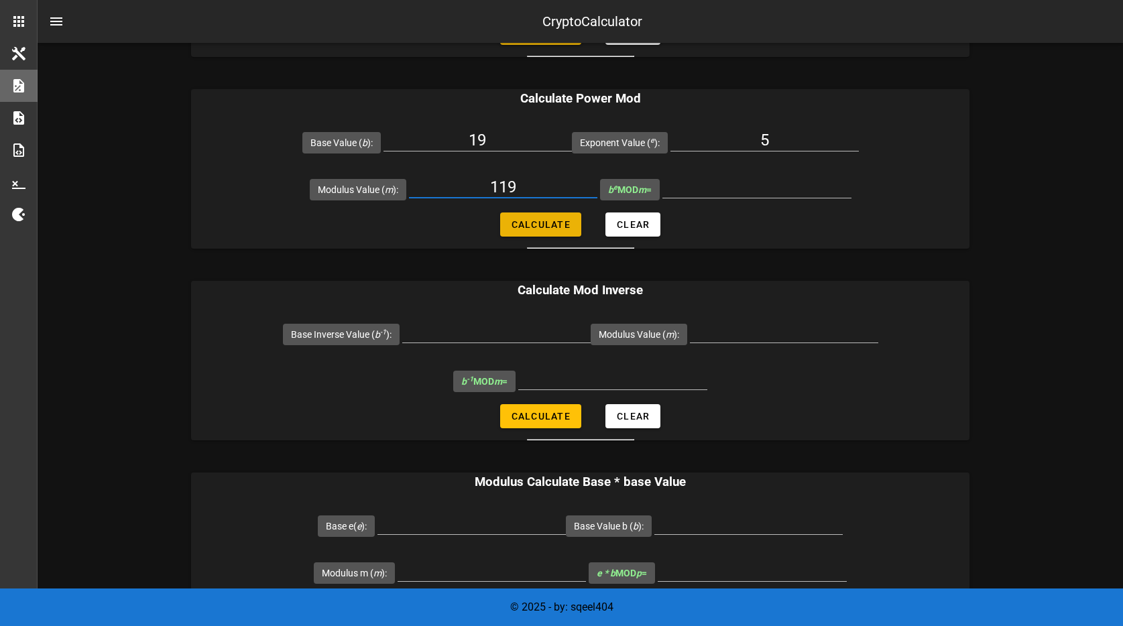
type input "119"
click at [535, 232] on button "Calculate" at bounding box center [540, 224] width 81 height 24
type input "66"
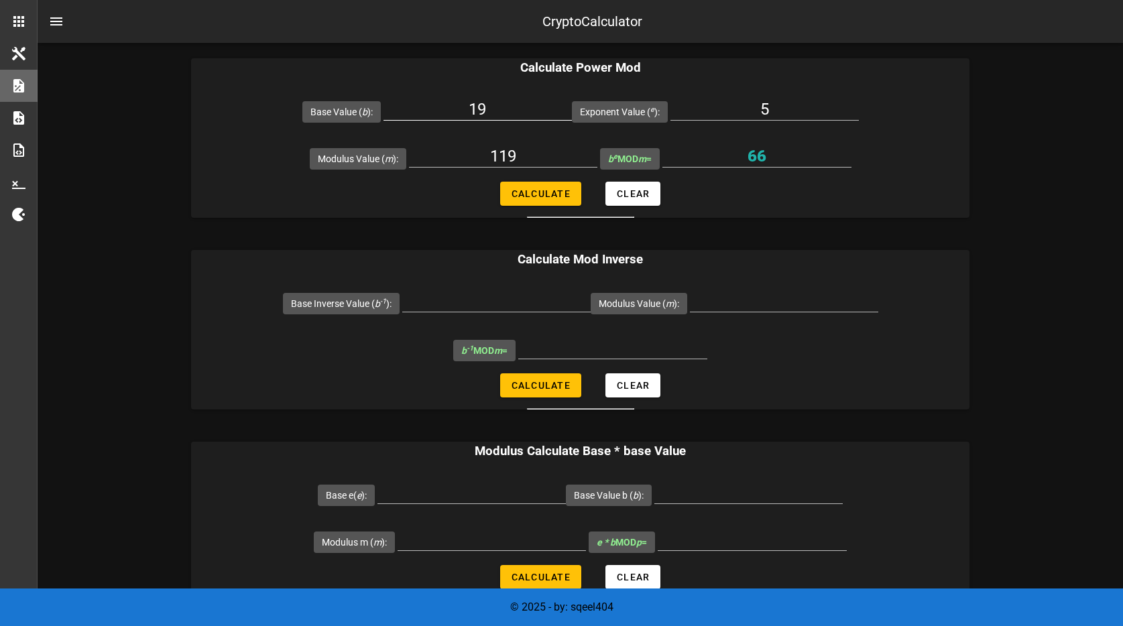
scroll to position [393, 0]
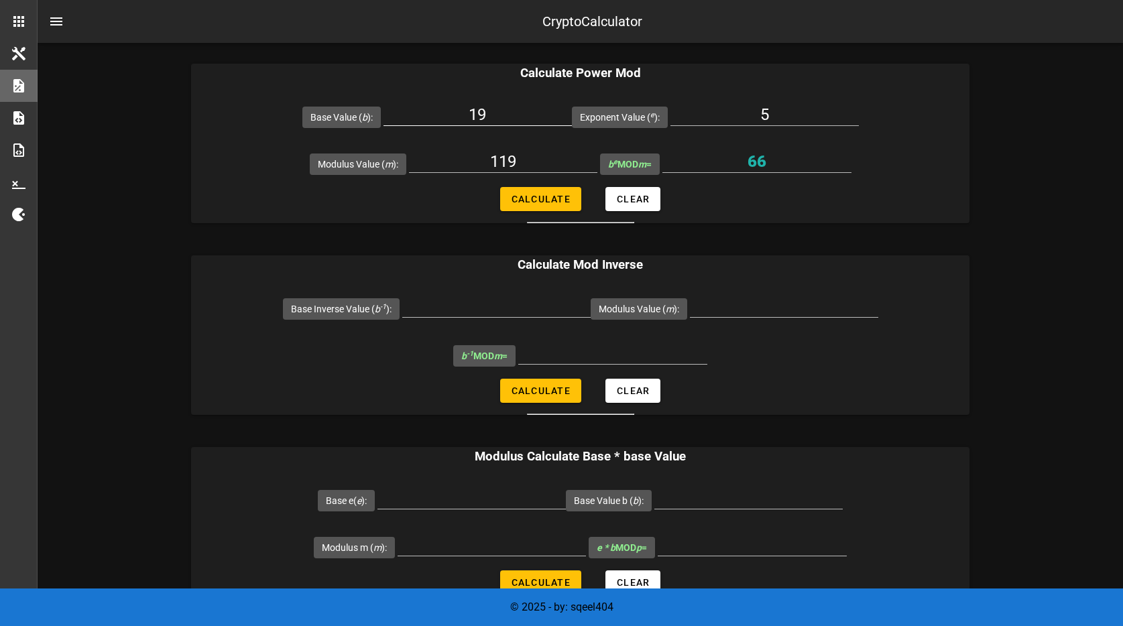
click at [506, 117] on input "19" at bounding box center [477, 114] width 188 height 21
click at [503, 303] on input "Base Inverse Value ( b -1 ):" at bounding box center [496, 306] width 188 height 21
type input "66"
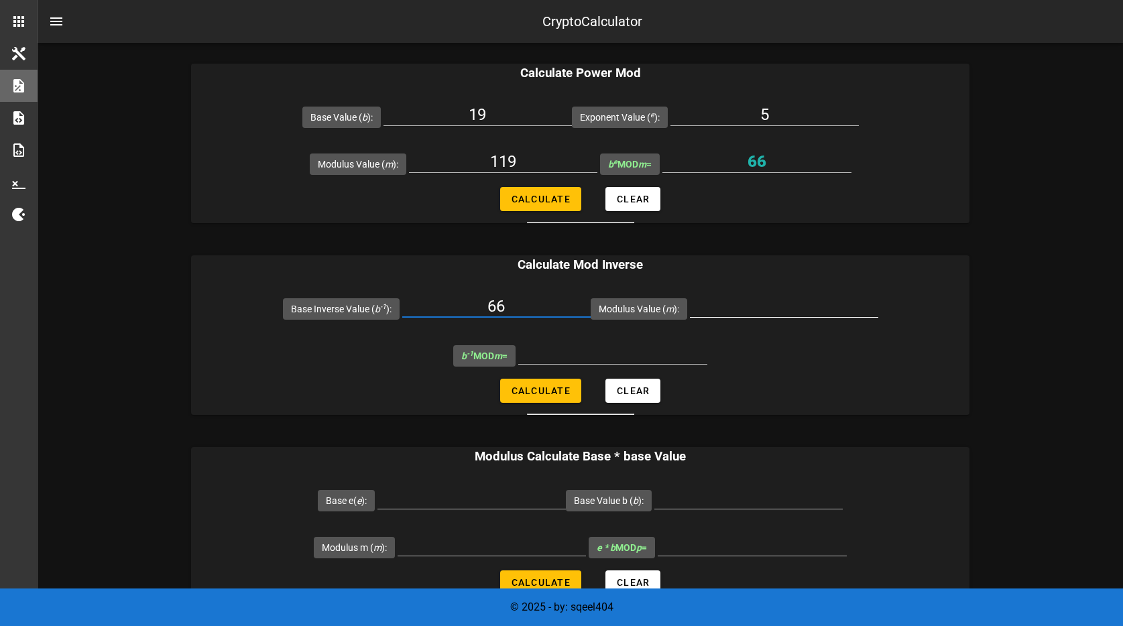
click at [727, 304] on input "Modulus Value ( m ):" at bounding box center [784, 306] width 188 height 21
type input "119"
click at [539, 389] on span "Calculate" at bounding box center [541, 390] width 60 height 11
type input "110"
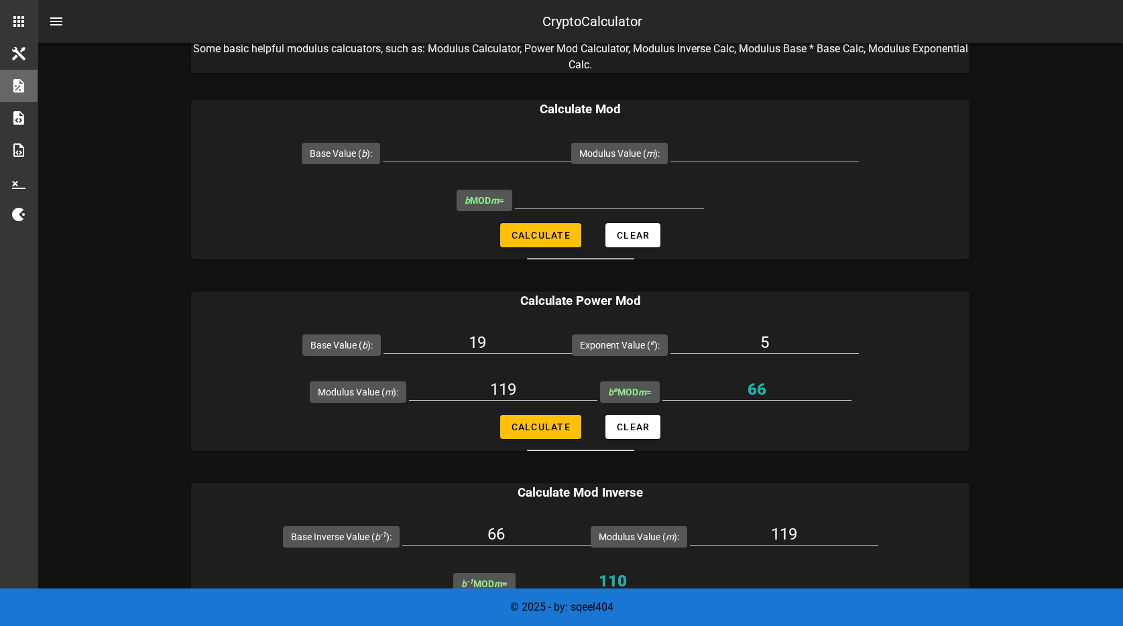
scroll to position [0, 0]
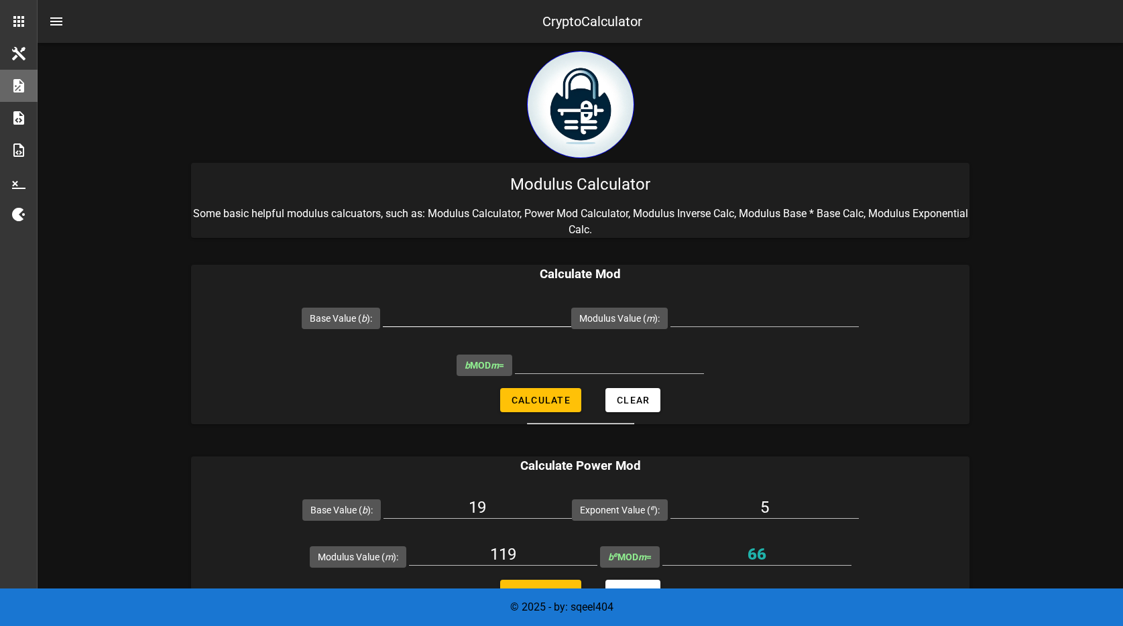
click at [498, 322] on input "Base Value ( b ):" at bounding box center [477, 315] width 188 height 21
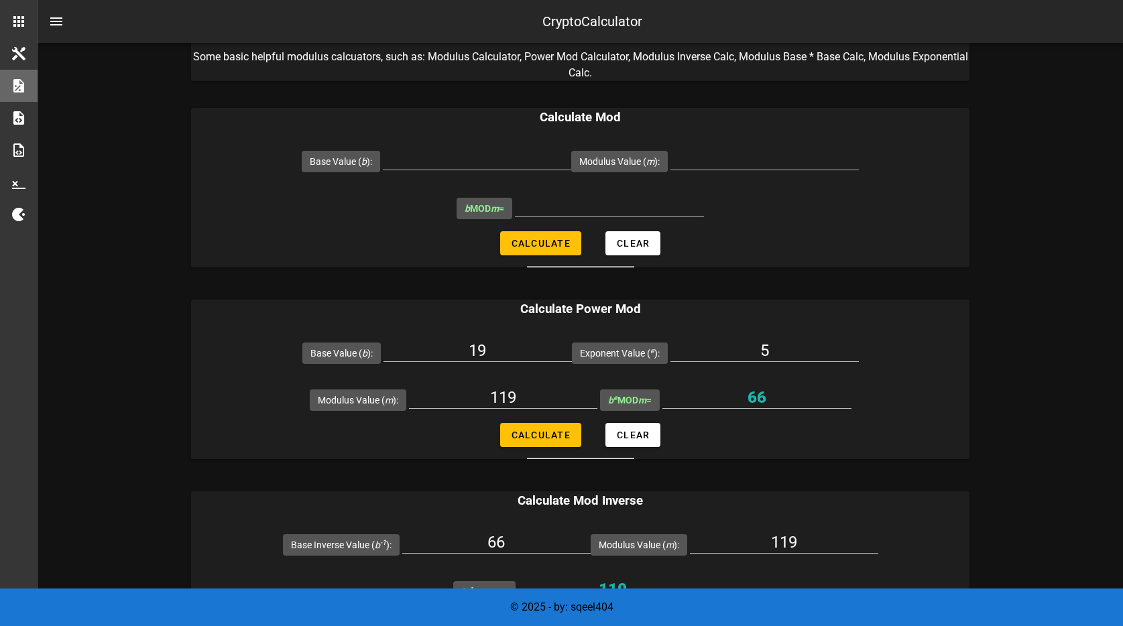
scroll to position [176, 0]
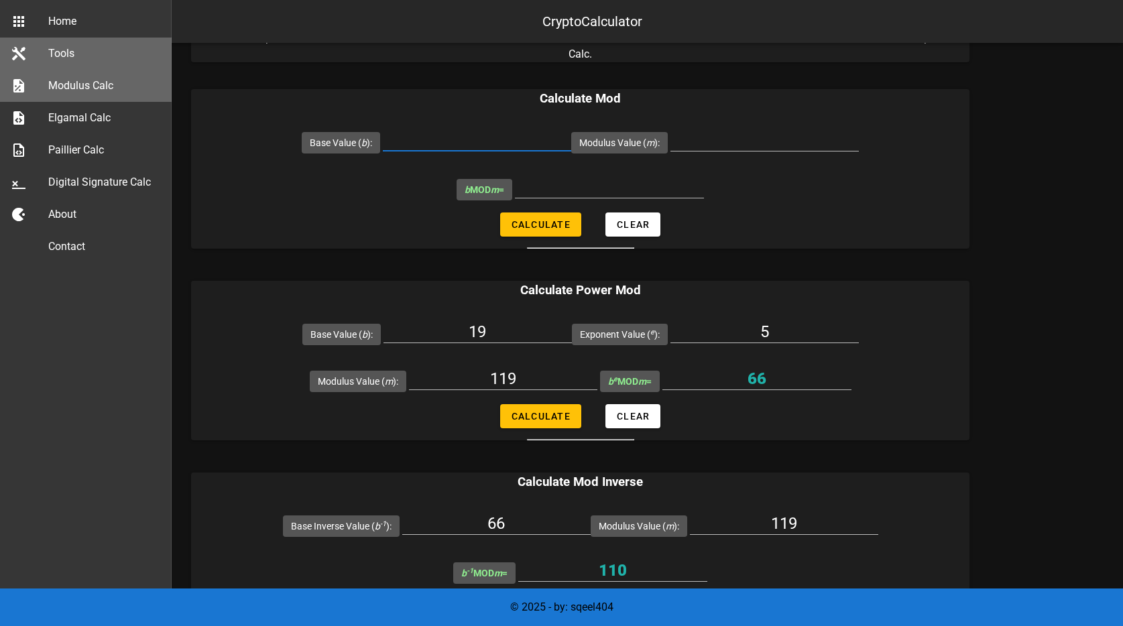
click at [20, 57] on icon at bounding box center [19, 54] width 16 height 16
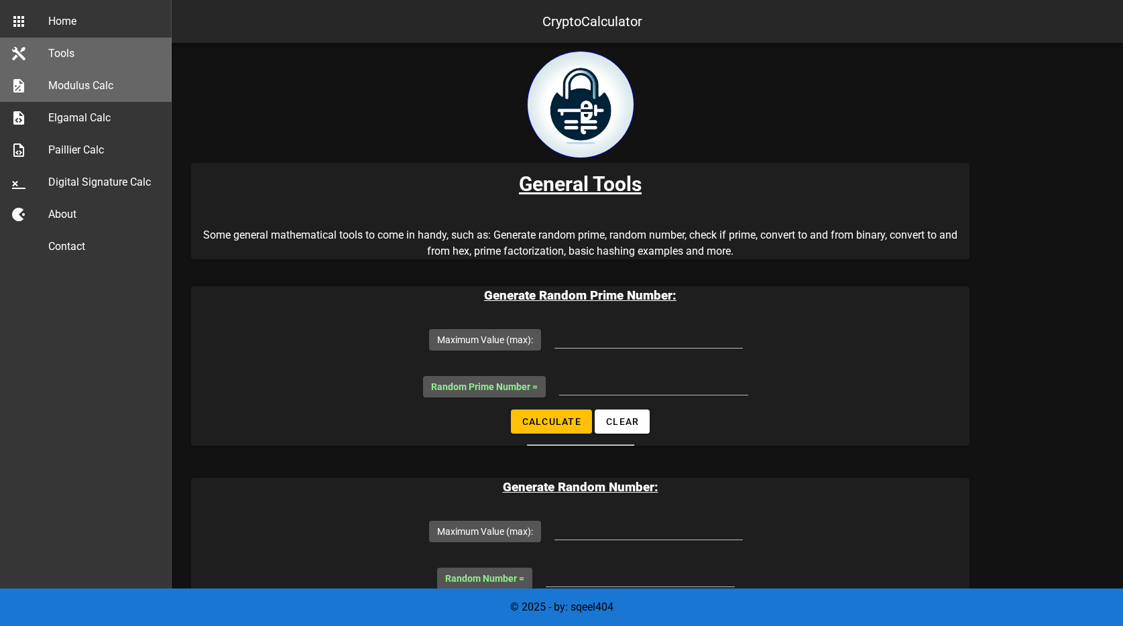
click at [106, 84] on div "Modulus Calc" at bounding box center [104, 85] width 113 height 13
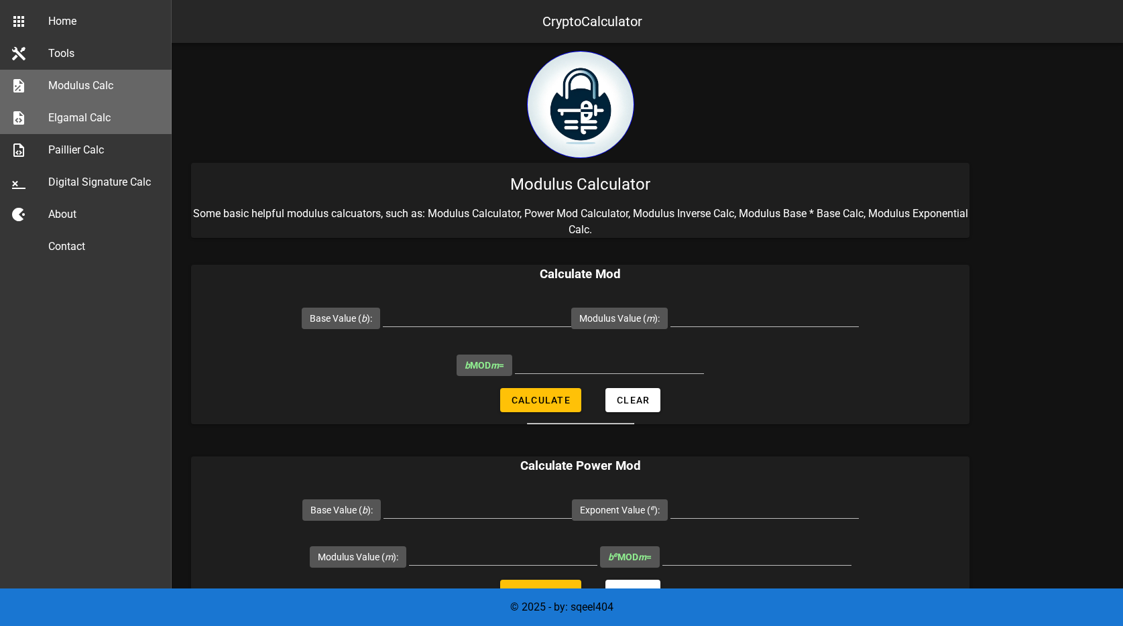
click at [109, 109] on div "Elgamal Calc" at bounding box center [104, 117] width 113 height 29
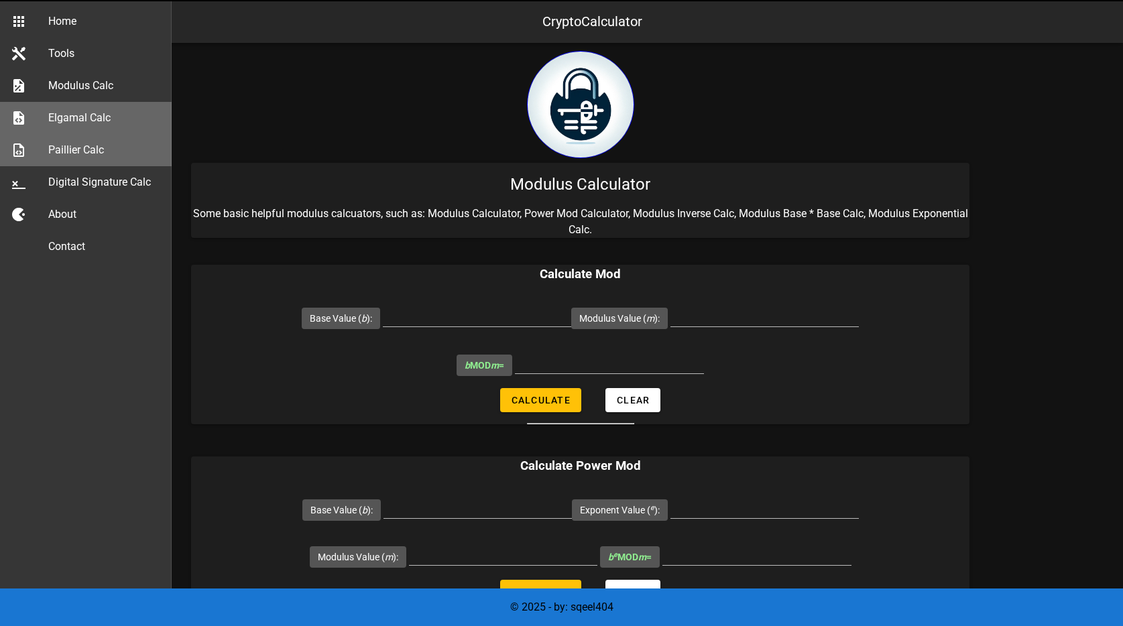
click at [116, 143] on div "Paillier Calc" at bounding box center [104, 149] width 113 height 29
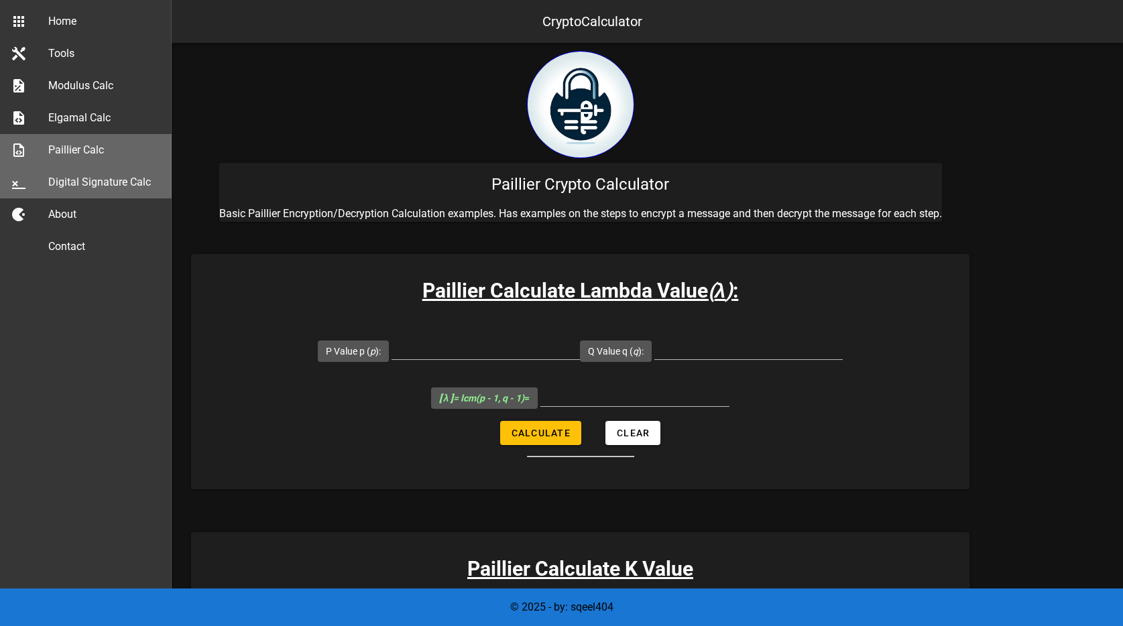
click at [119, 186] on div "Digital Signature Calc" at bounding box center [104, 182] width 113 height 13
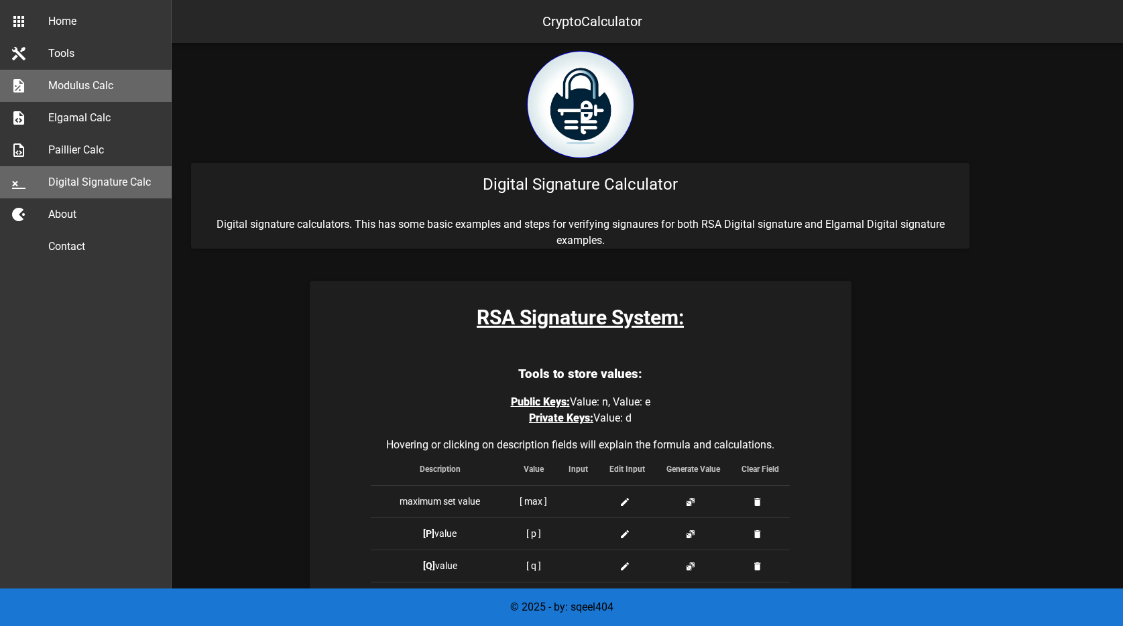
click at [17, 80] on icon at bounding box center [19, 86] width 16 height 16
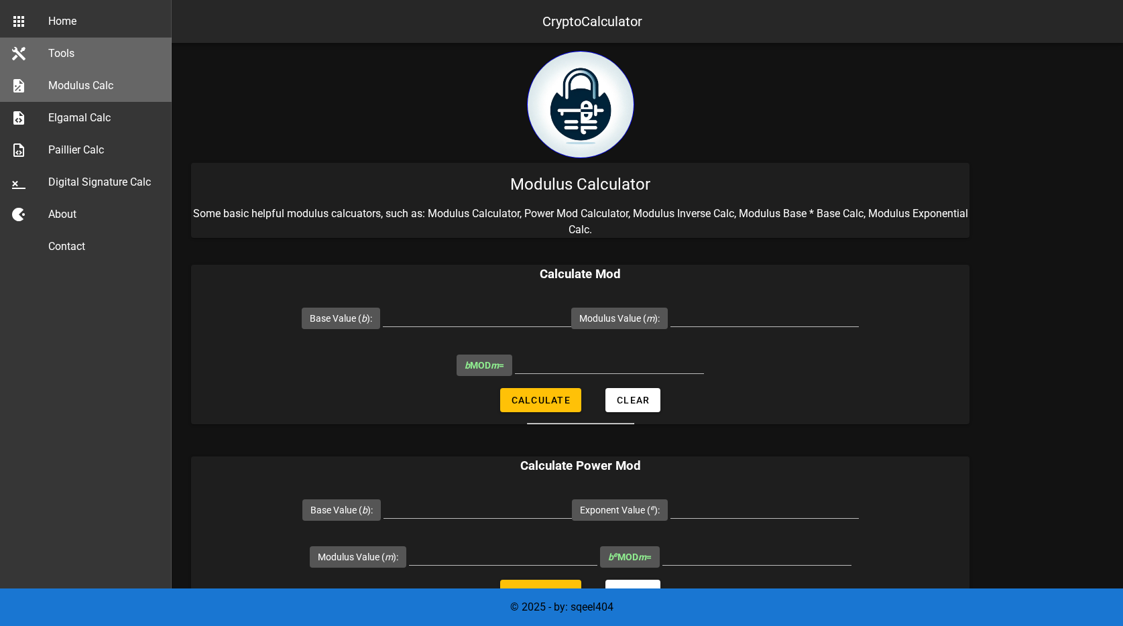
click at [19, 56] on icon at bounding box center [19, 54] width 16 height 16
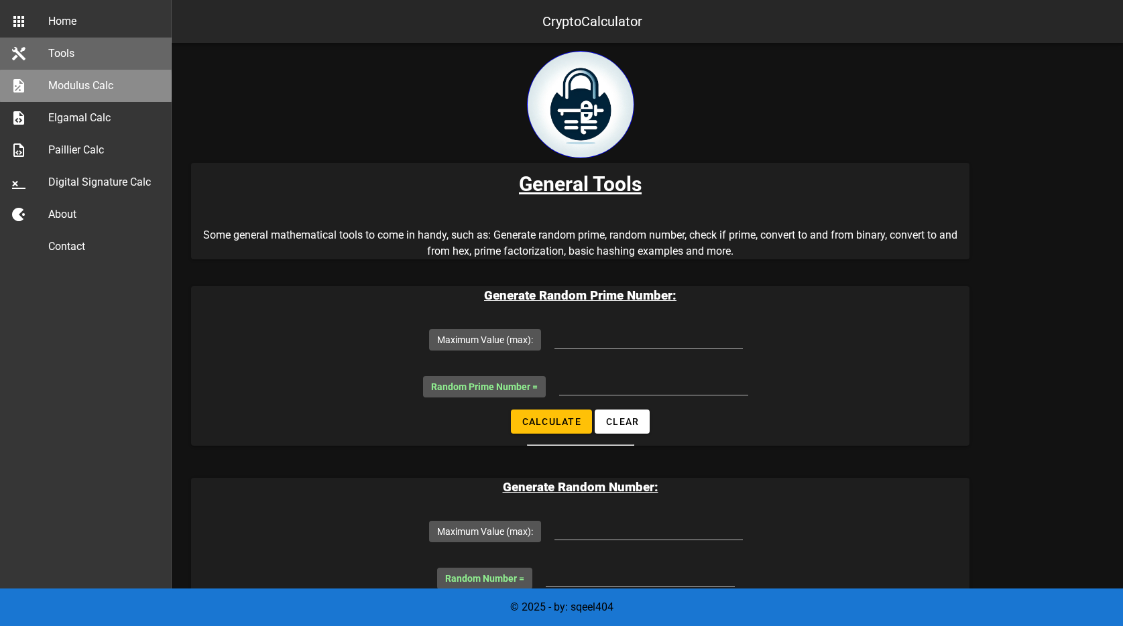
click at [19, 78] on icon at bounding box center [19, 86] width 16 height 16
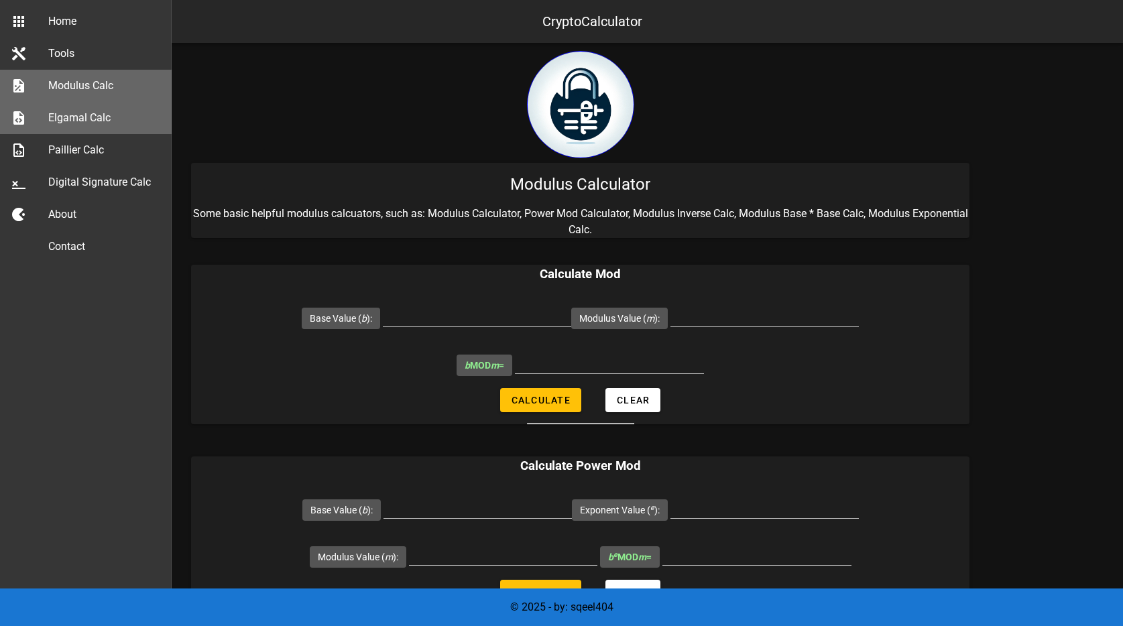
click at [19, 113] on icon at bounding box center [19, 118] width 16 height 16
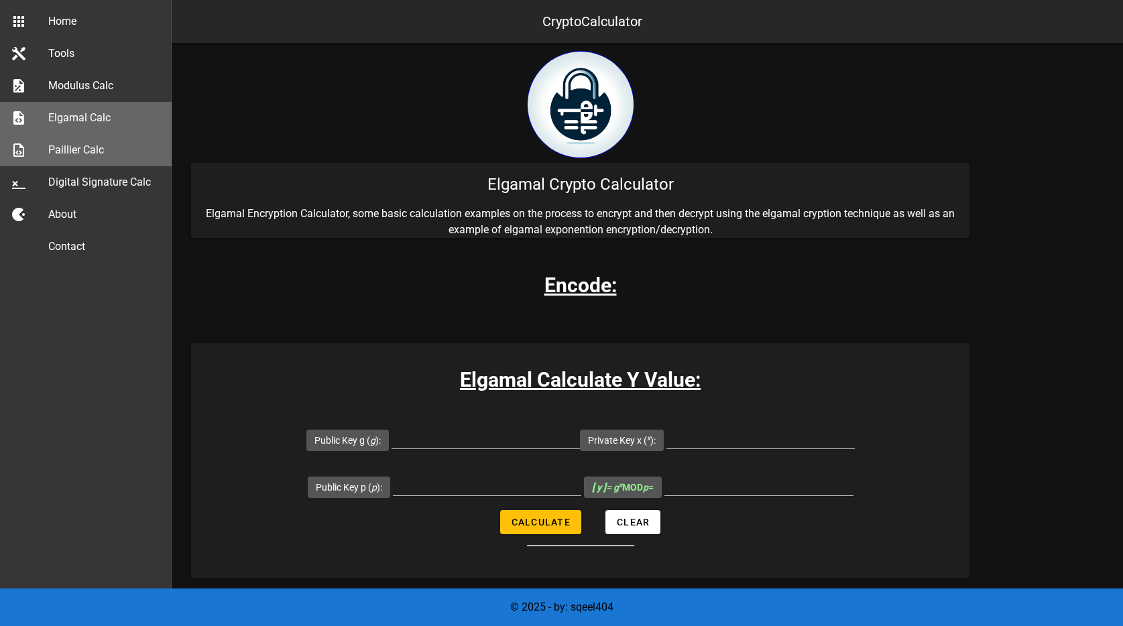
click at [23, 142] on icon at bounding box center [19, 150] width 16 height 16
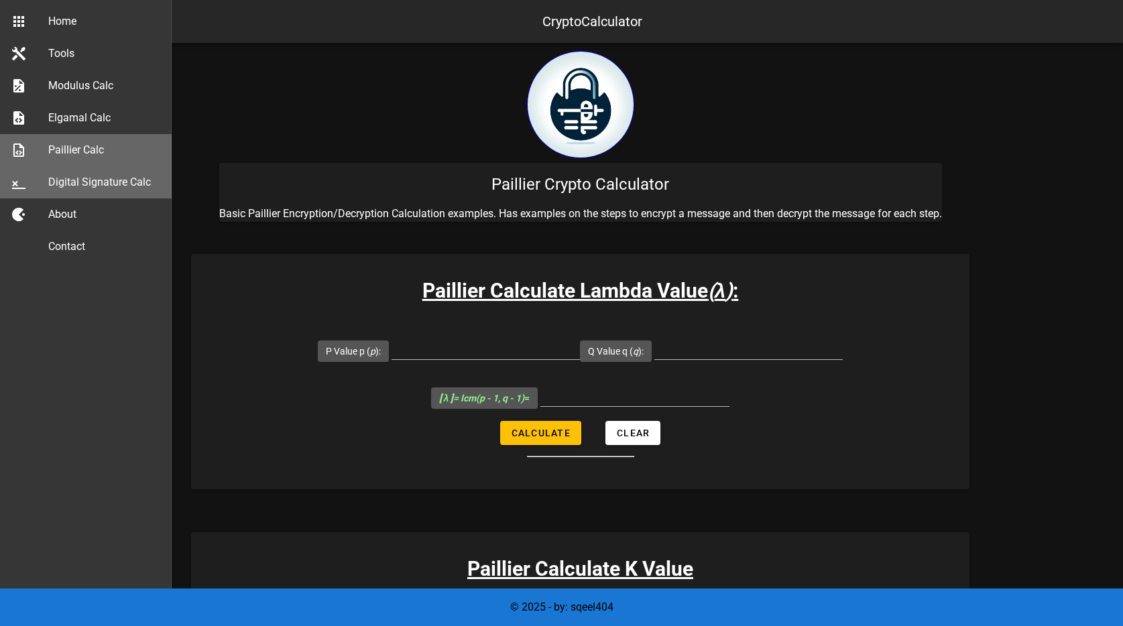
click at [22, 176] on icon at bounding box center [19, 182] width 16 height 16
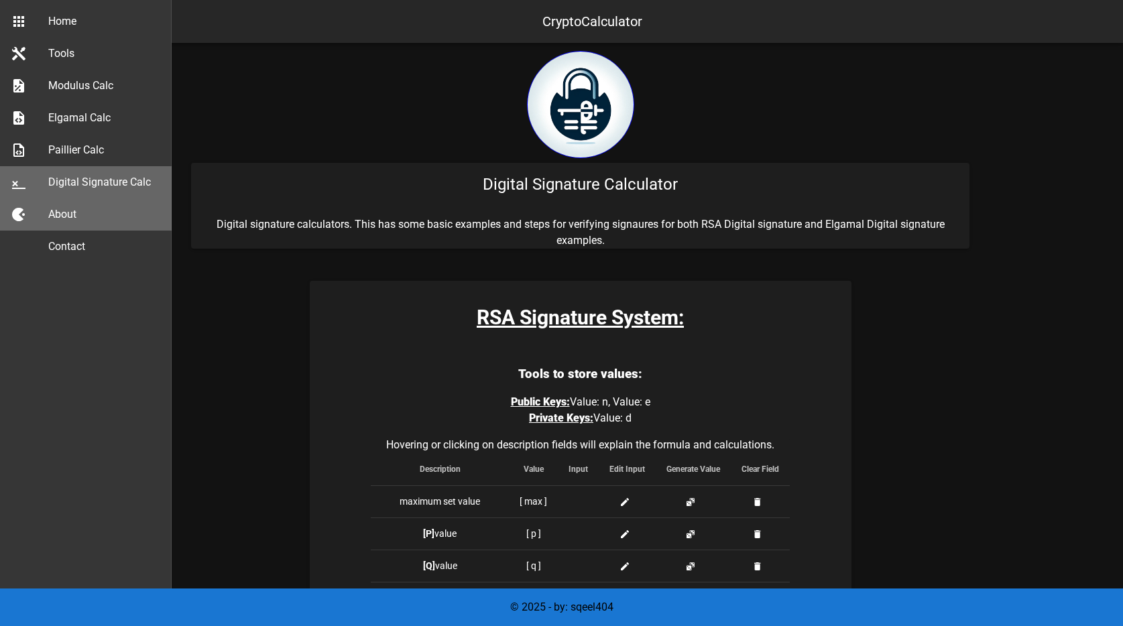
click at [26, 211] on icon at bounding box center [19, 214] width 16 height 16
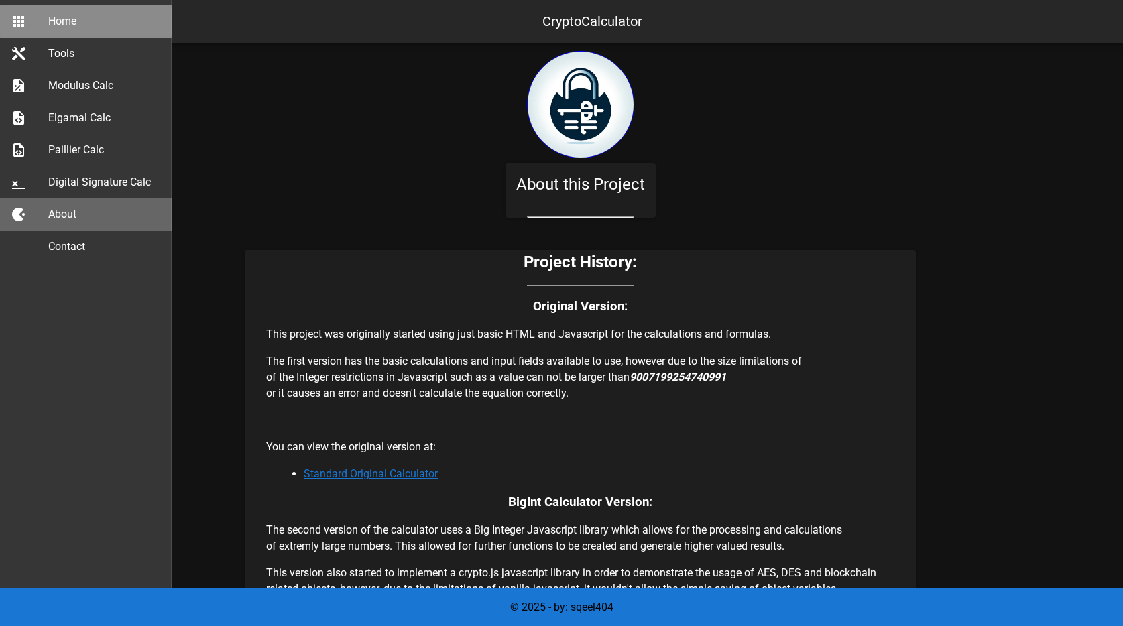
click at [21, 23] on icon at bounding box center [19, 21] width 16 height 16
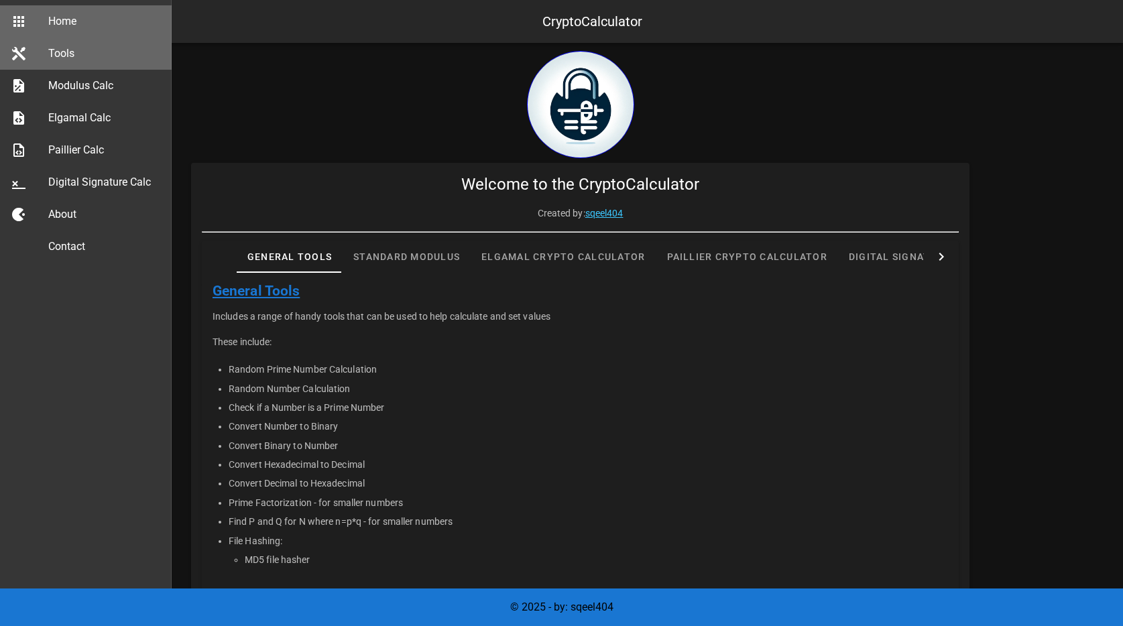
click at [20, 45] on link "Tools" at bounding box center [86, 54] width 172 height 32
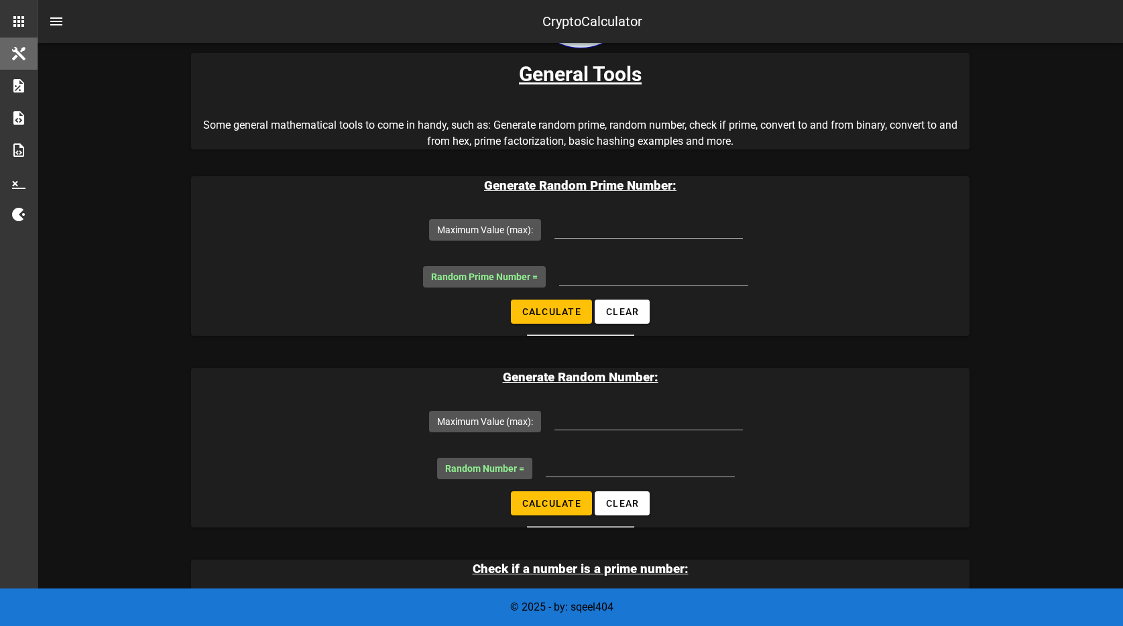
scroll to position [183, 0]
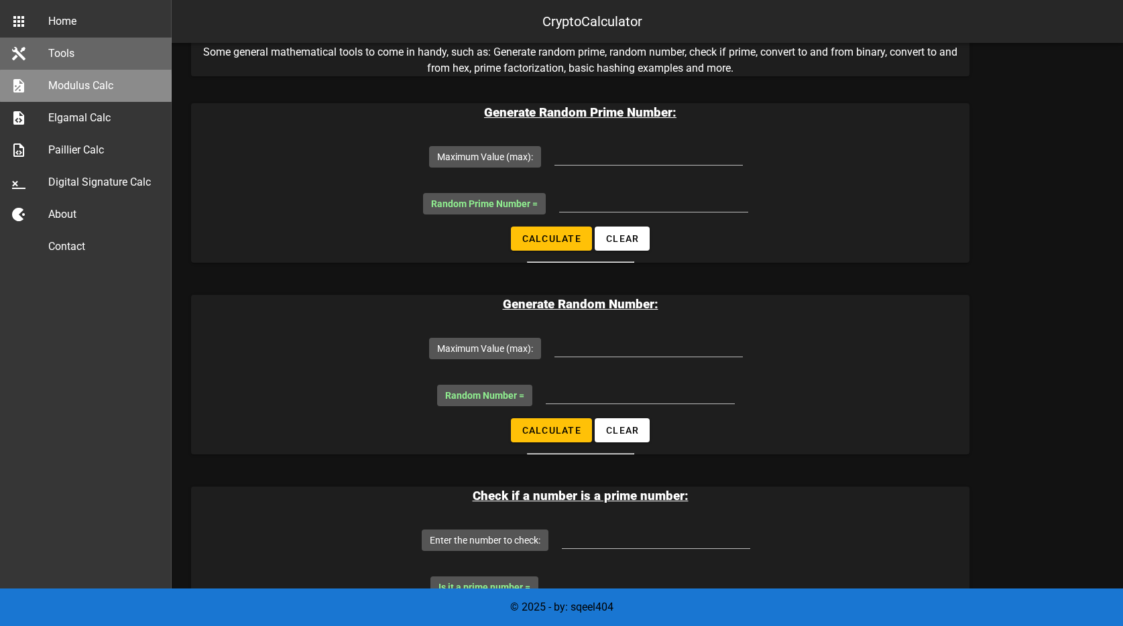
click at [22, 82] on icon at bounding box center [19, 86] width 16 height 16
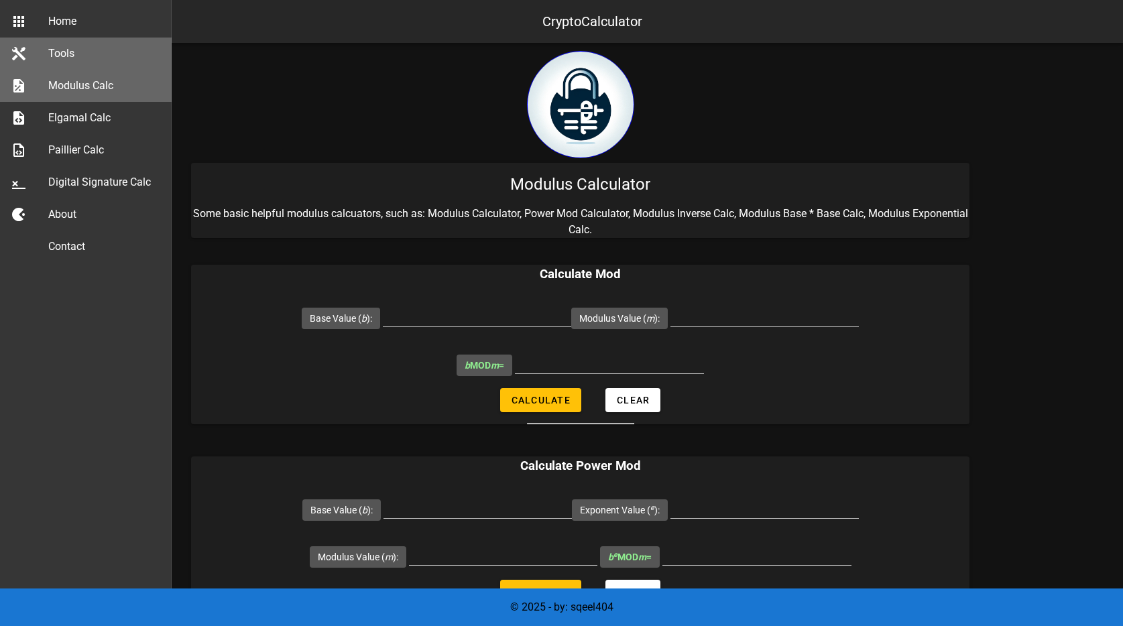
click at [20, 54] on icon at bounding box center [19, 54] width 16 height 16
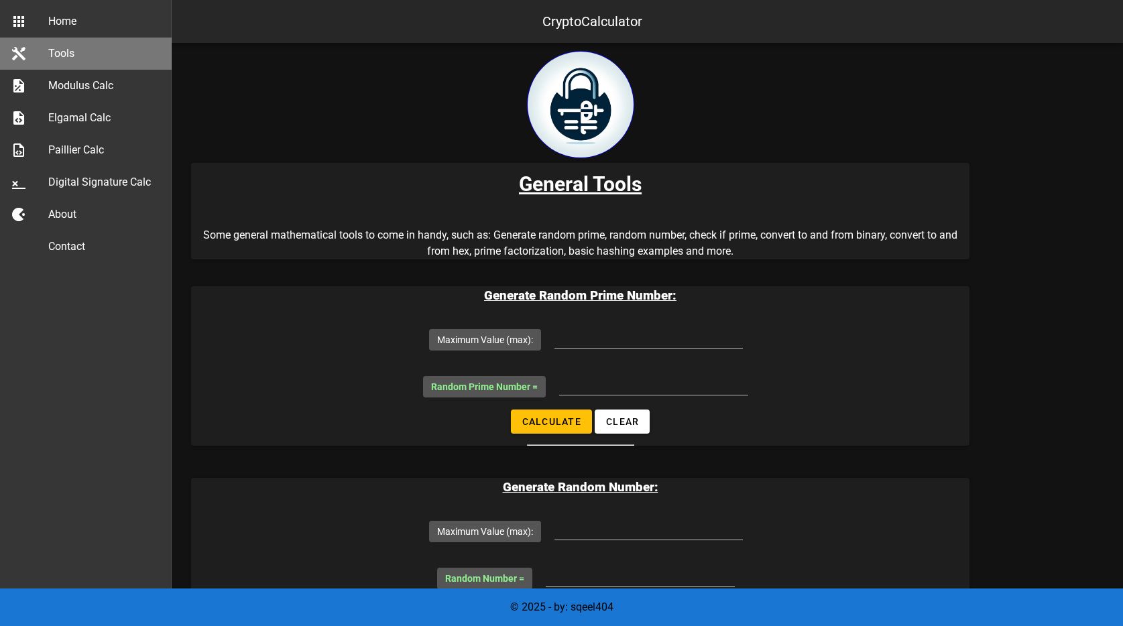
click at [90, 52] on div "Tools" at bounding box center [104, 53] width 113 height 13
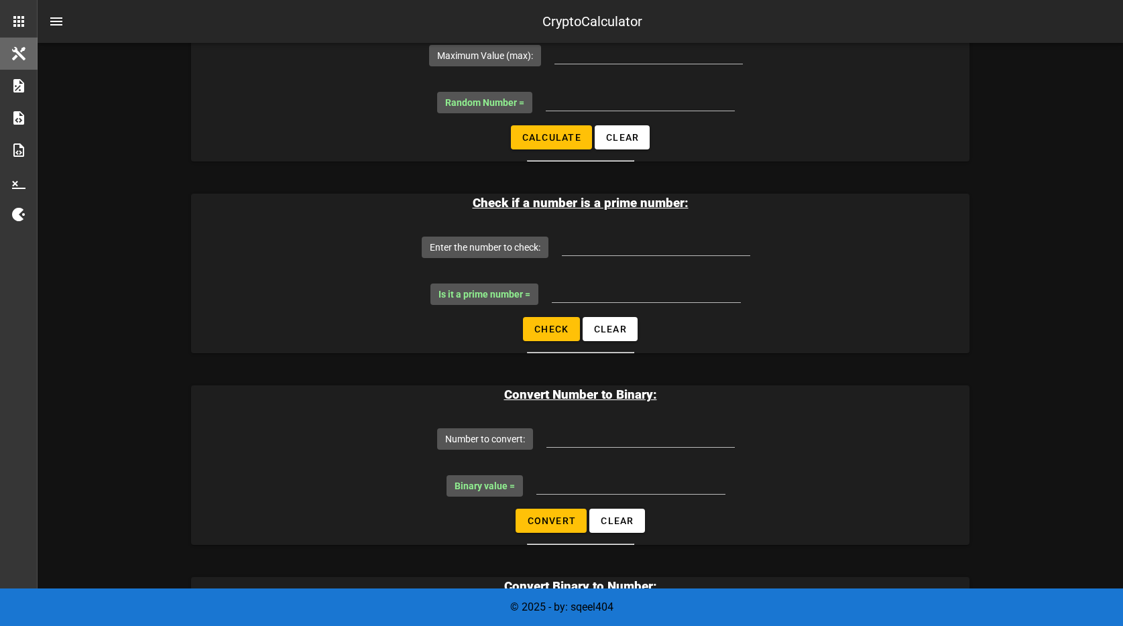
scroll to position [502, 0]
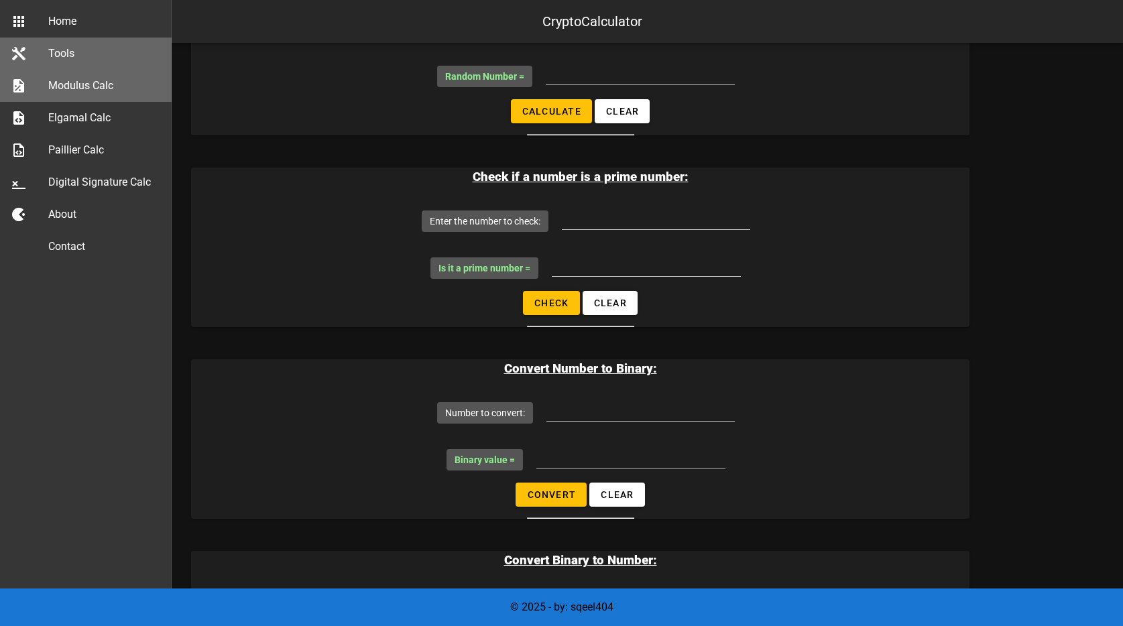
click at [65, 84] on div "Modulus Calc" at bounding box center [104, 85] width 113 height 13
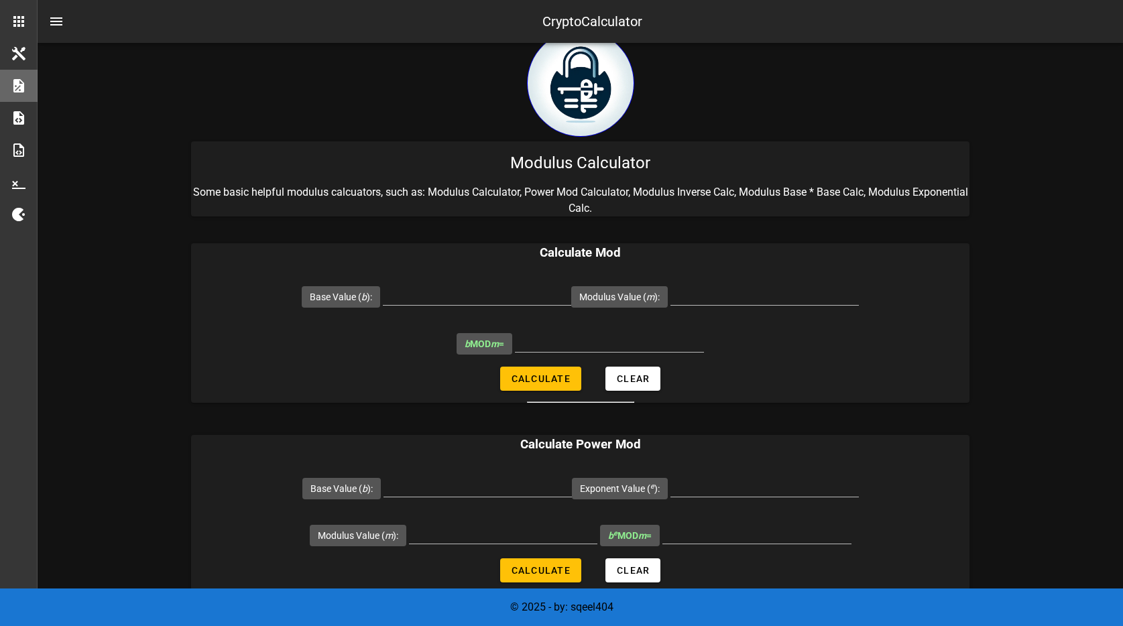
scroll to position [78, 0]
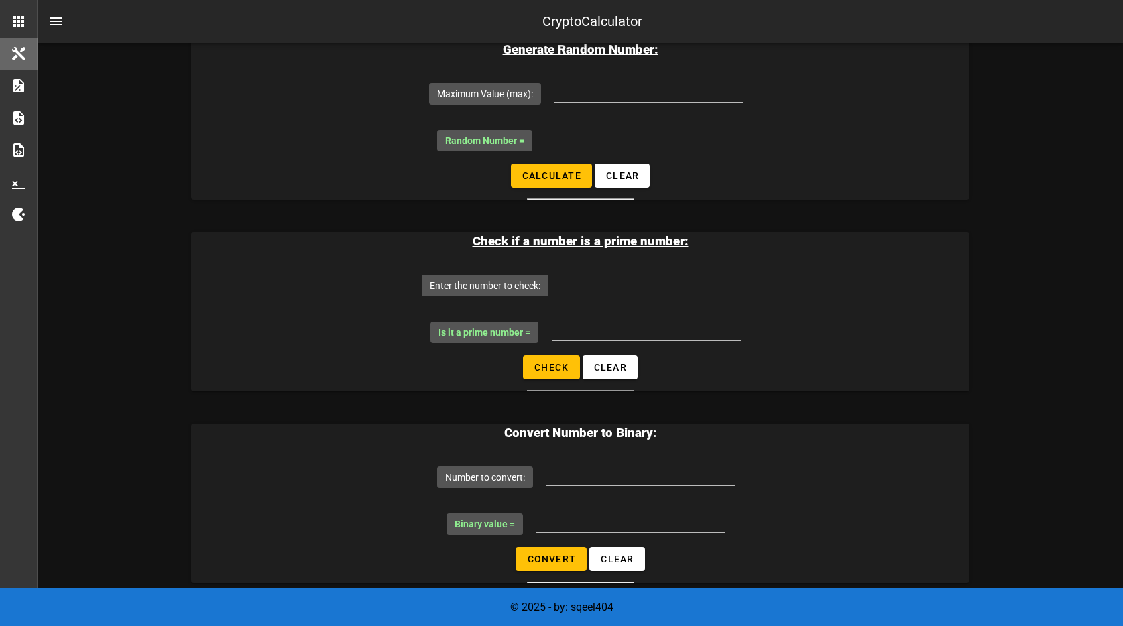
scroll to position [518, 0]
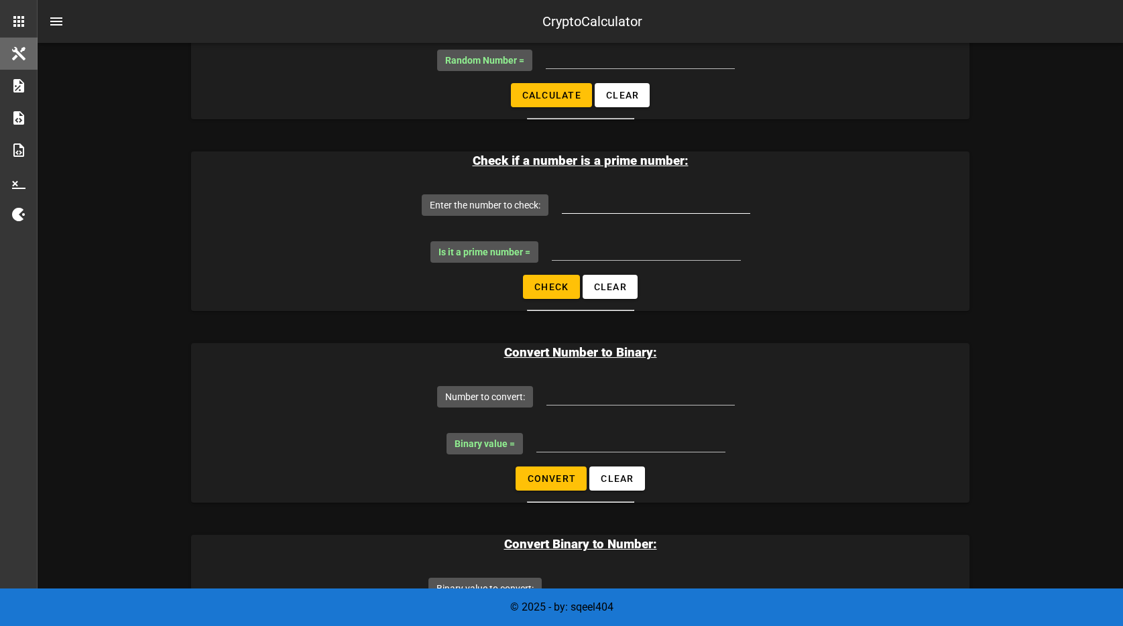
click at [654, 195] on input "Enter the number to check:" at bounding box center [656, 202] width 188 height 21
type input "77384743"
click at [558, 286] on span "Check" at bounding box center [551, 287] width 35 height 11
type input "NO! it is NOT a prime"
click at [664, 200] on input "77384743" at bounding box center [656, 202] width 188 height 21
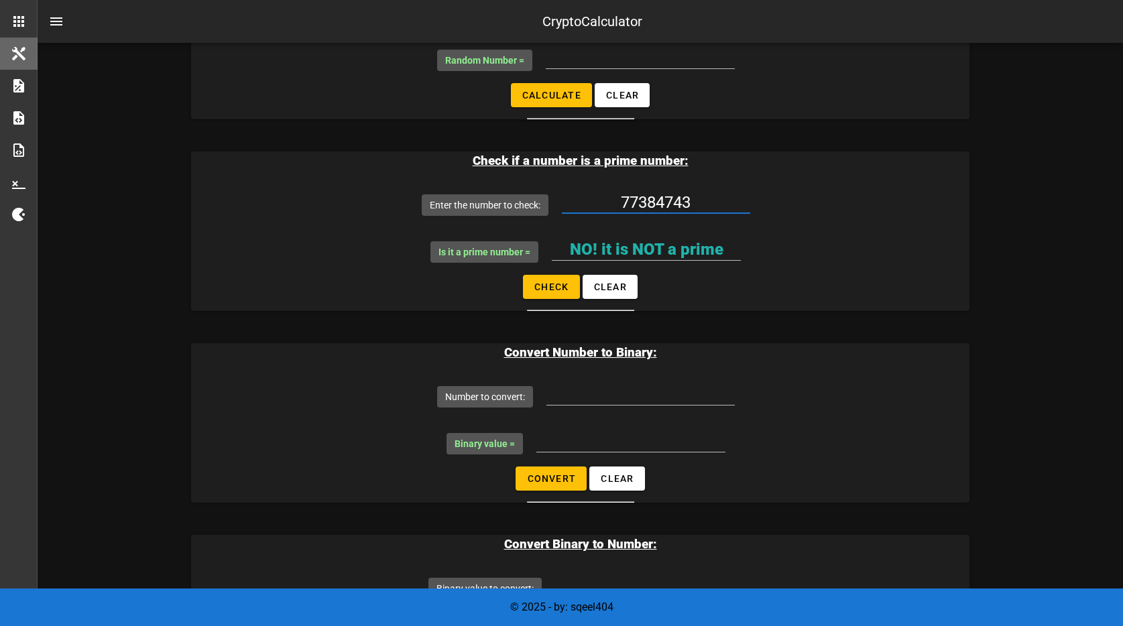
click at [664, 200] on input "77384743" at bounding box center [656, 202] width 188 height 21
click at [735, 200] on input "77384743" at bounding box center [656, 202] width 188 height 21
type input "77384741"
click at [549, 290] on span "Check" at bounding box center [551, 287] width 35 height 11
type input "NO! it is NOT a prime"
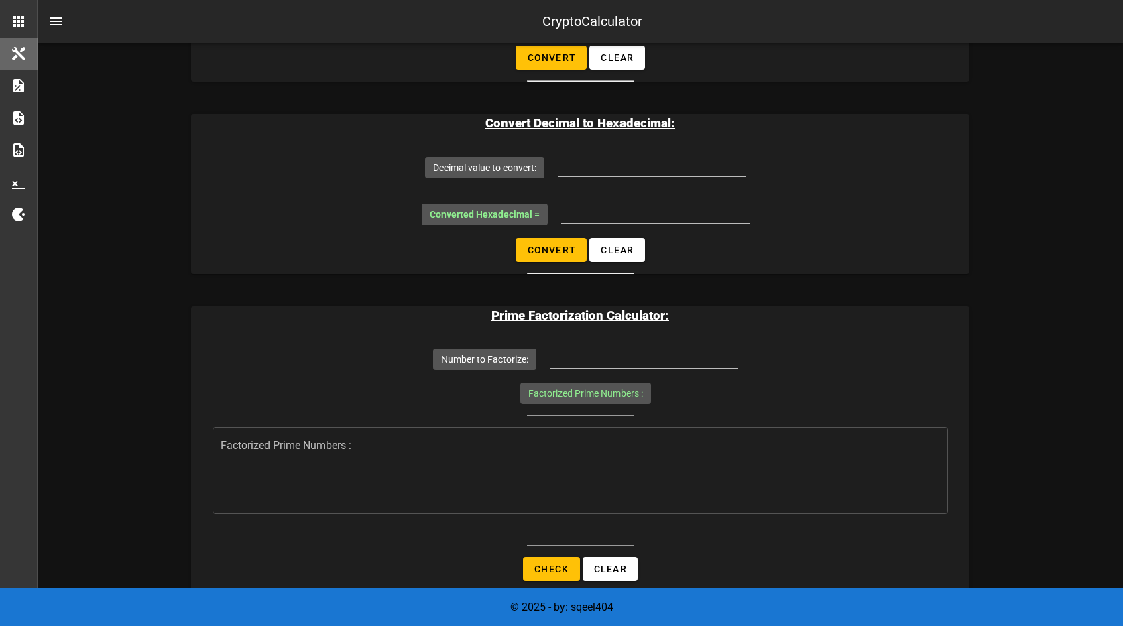
scroll to position [1336, 0]
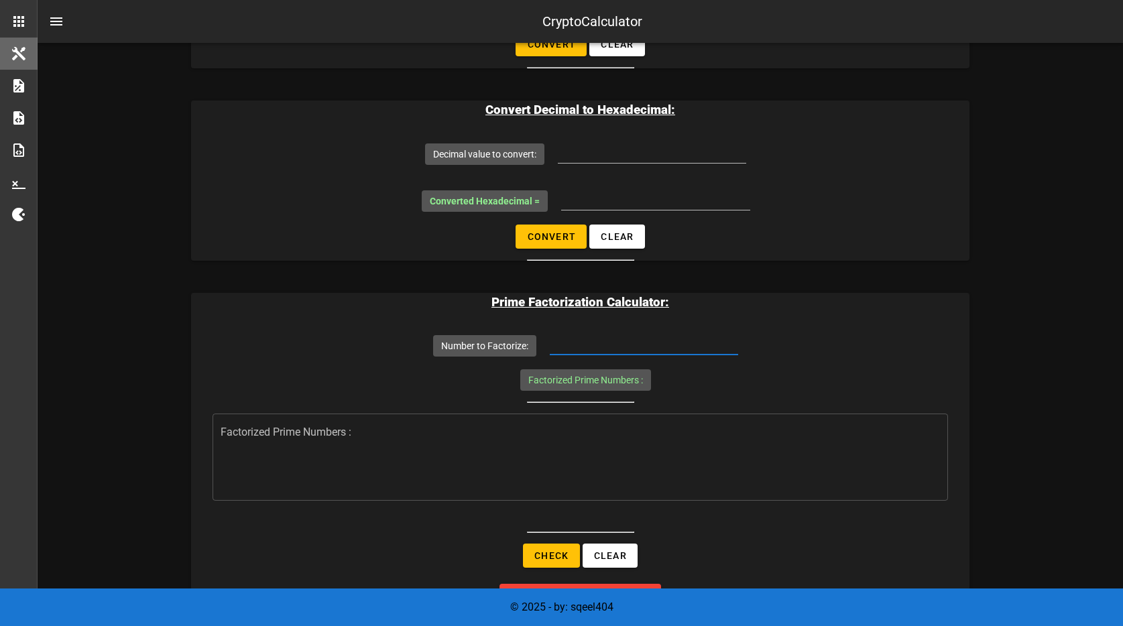
click at [604, 346] on input "Number to Factorize:" at bounding box center [644, 343] width 188 height 21
click at [580, 383] on label "Factorized Prime Numbers :" at bounding box center [585, 379] width 115 height 13
click at [588, 381] on label "Factorized Prime Numbers :" at bounding box center [585, 379] width 115 height 13
click at [661, 343] on input "279367681" at bounding box center [644, 343] width 188 height 21
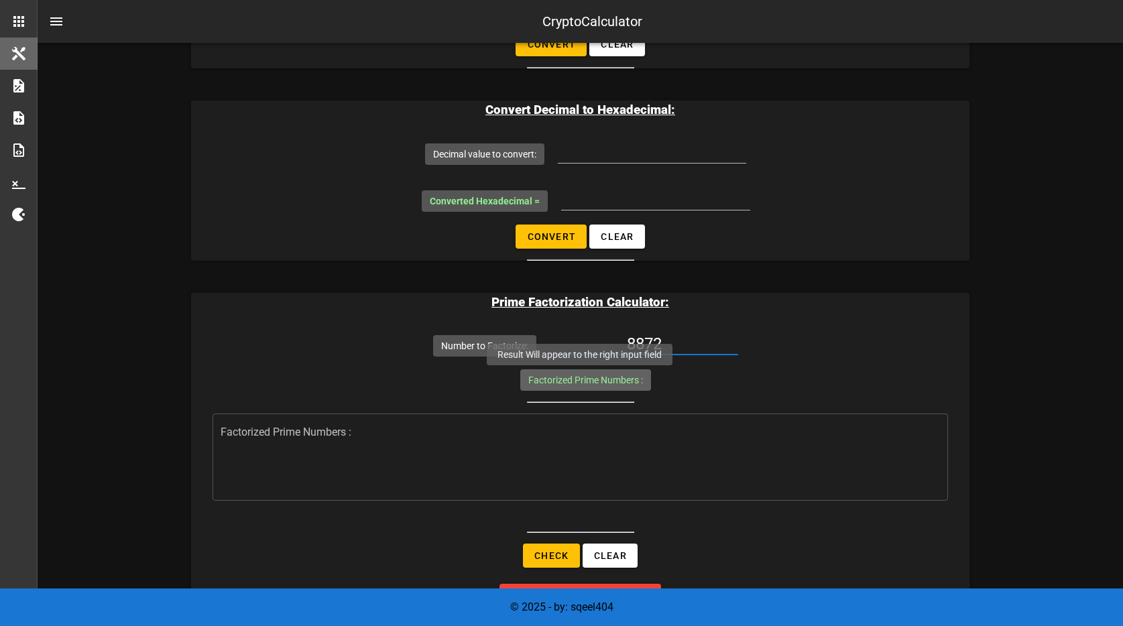
click at [605, 380] on label "Factorized Prime Numbers :" at bounding box center [585, 379] width 115 height 13
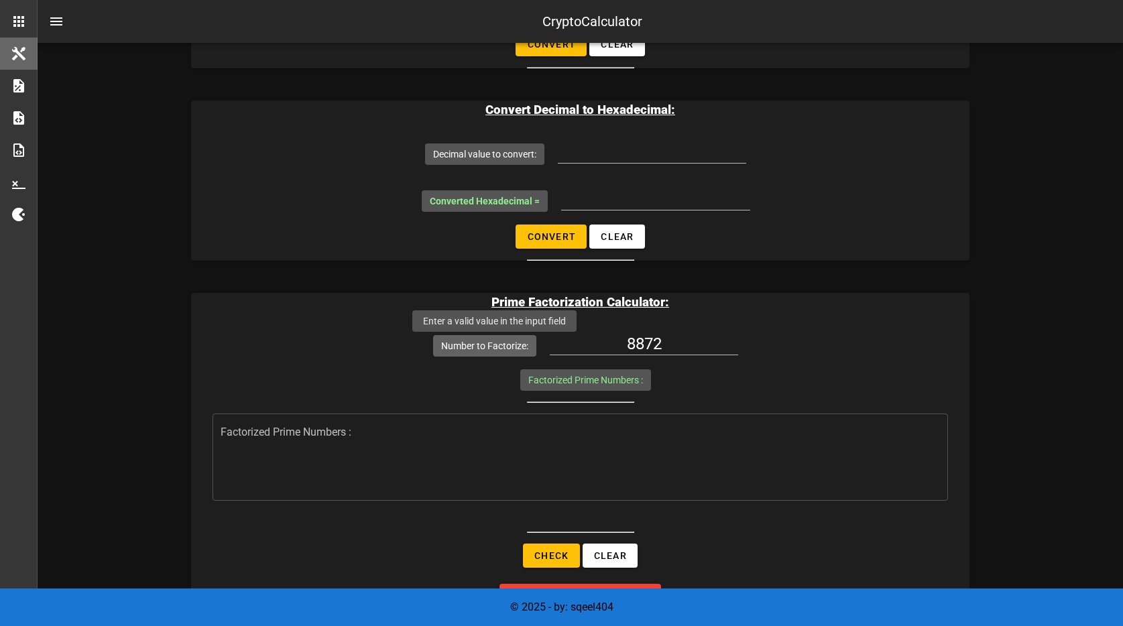
click at [509, 343] on label "Number to Factorize:" at bounding box center [484, 345] width 87 height 13
click at [550, 343] on input "8872" at bounding box center [644, 343] width 188 height 21
click at [641, 343] on input "8872" at bounding box center [644, 343] width 188 height 21
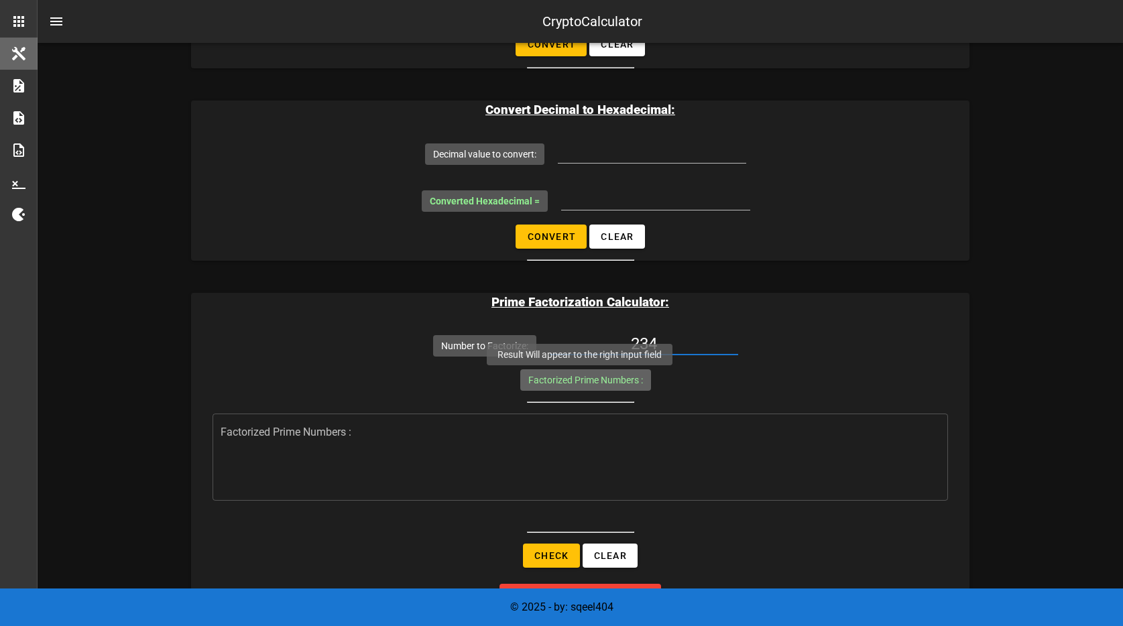
type input "234"
click at [627, 375] on label "Factorized Prime Numbers :" at bounding box center [585, 379] width 115 height 13
click at [594, 379] on label "Factorized Prime Numbers :" at bounding box center [585, 379] width 115 height 13
click at [698, 379] on div "Factorized Prime Numbers : ​ Factorized Prime Numbers :" at bounding box center [579, 451] width 735 height 164
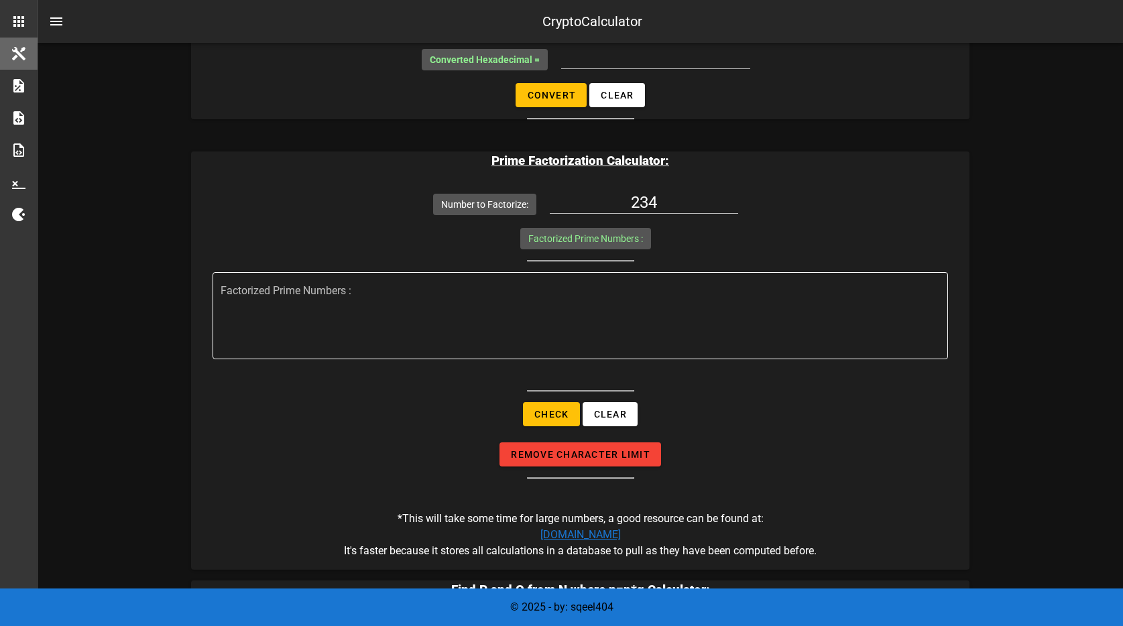
scroll to position [1481, 0]
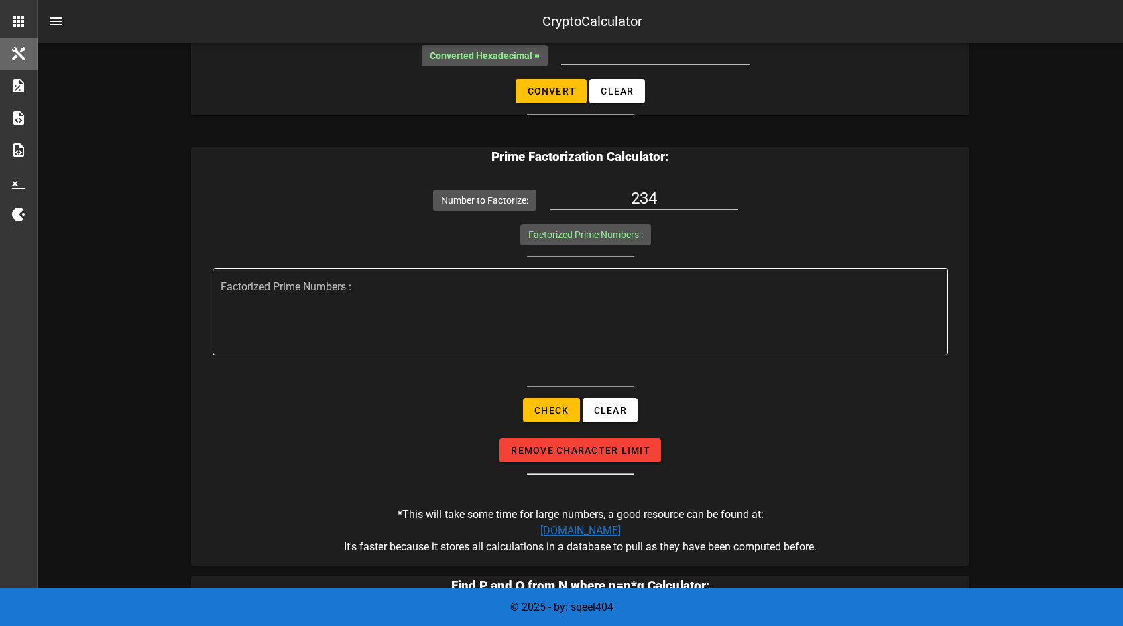
click at [589, 306] on textarea "Factorized Prime Numbers :" at bounding box center [584, 315] width 727 height 80
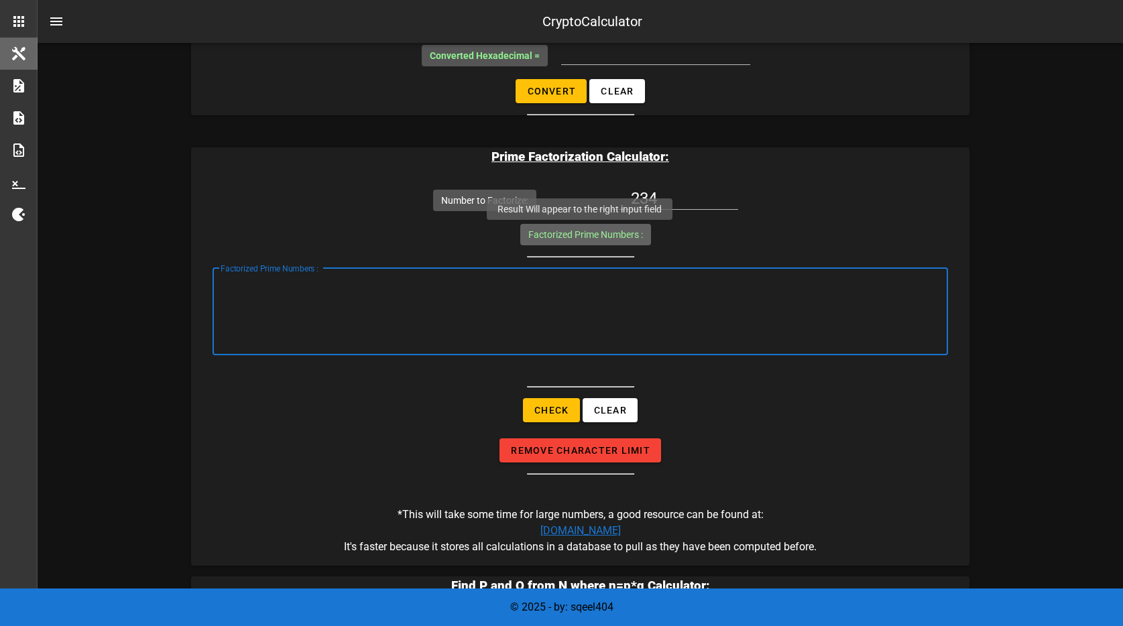
click at [595, 233] on label "Factorized Prime Numbers :" at bounding box center [585, 234] width 115 height 13
click at [324, 294] on textarea "Factorized Prime Numbers :" at bounding box center [584, 315] width 727 height 80
click at [536, 409] on span "Check" at bounding box center [551, 410] width 35 height 11
type textarea "{"2":1,"3":2,"13":1}"
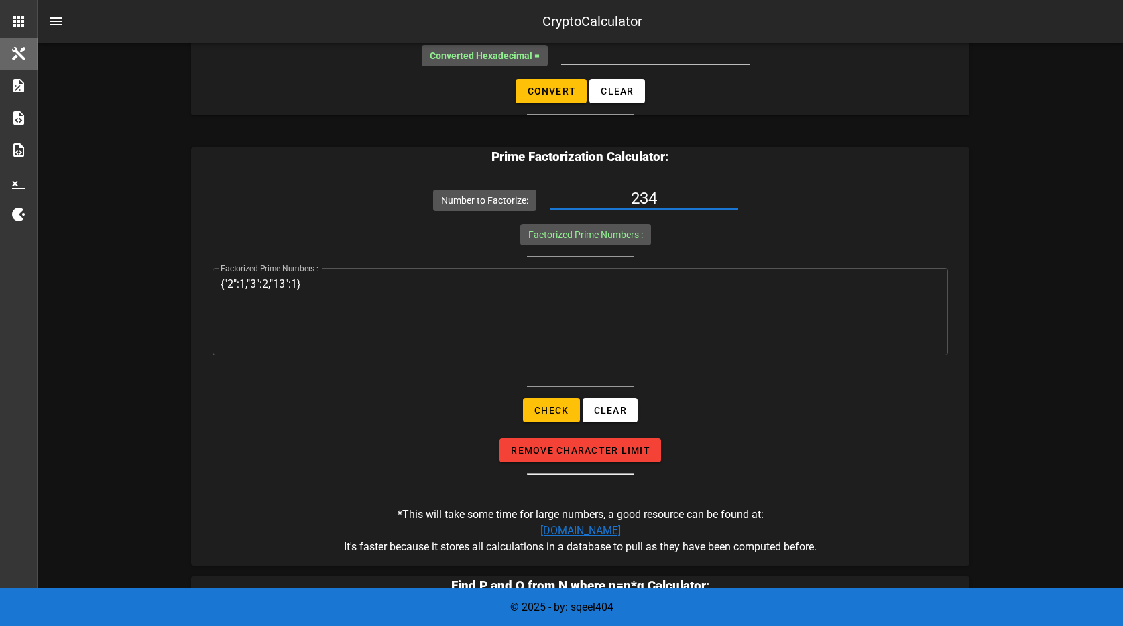
click at [632, 206] on input "234" at bounding box center [644, 198] width 188 height 21
type input "1986276112"
click at [556, 406] on span "Check" at bounding box center [551, 410] width 35 height 11
type textarea "{"2":4,"19":1,"6533803":1}"
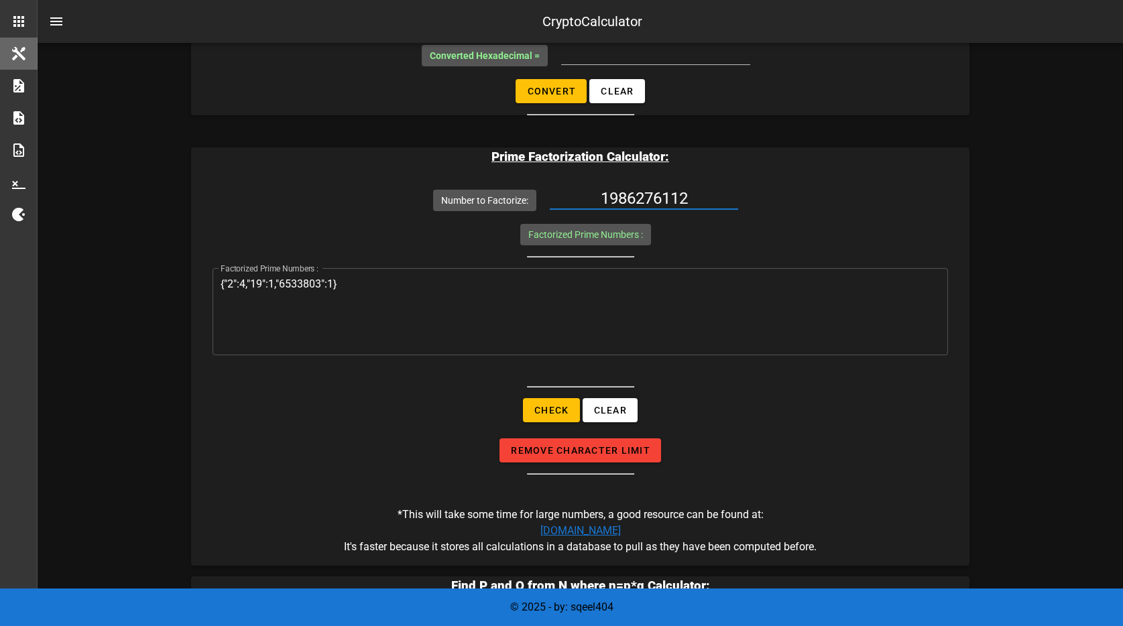
click at [633, 200] on input "1986276112" at bounding box center [644, 198] width 188 height 21
type input "9"
click at [554, 404] on button "Check" at bounding box center [551, 410] width 56 height 24
type textarea "{"3":2}"
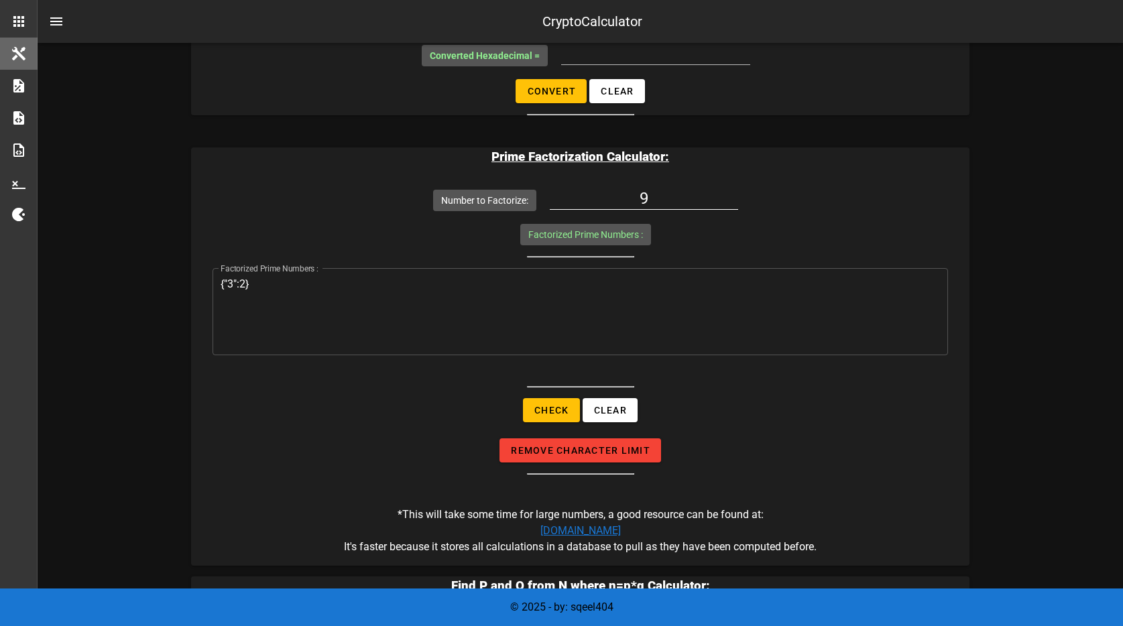
click at [672, 193] on input "9" at bounding box center [644, 198] width 188 height 21
type input "18"
click at [562, 410] on span "Check" at bounding box center [551, 410] width 35 height 11
type textarea "{"2":1,"3":2}"
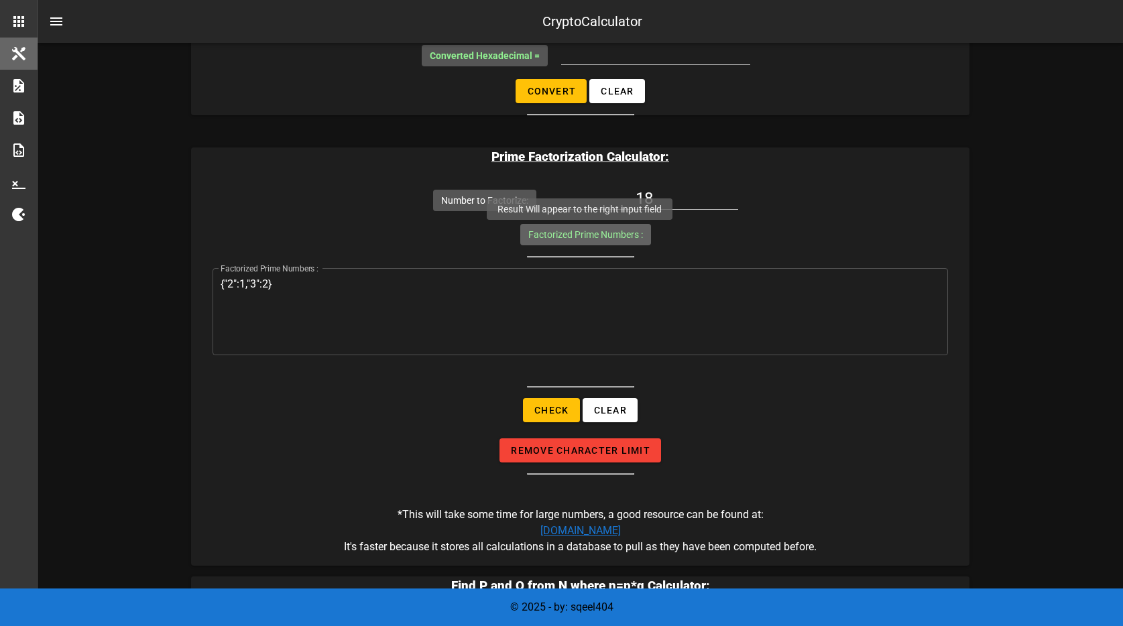
click at [594, 237] on label "Factorized Prime Numbers :" at bounding box center [585, 234] width 115 height 13
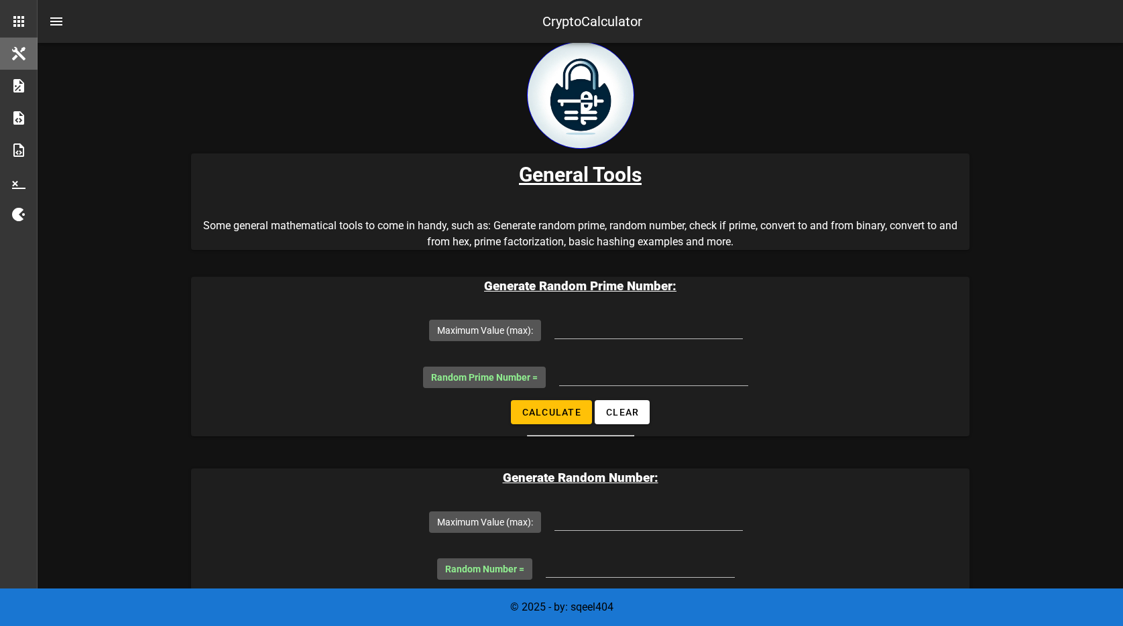
scroll to position [0, 0]
